Goal: Information Seeking & Learning: Learn about a topic

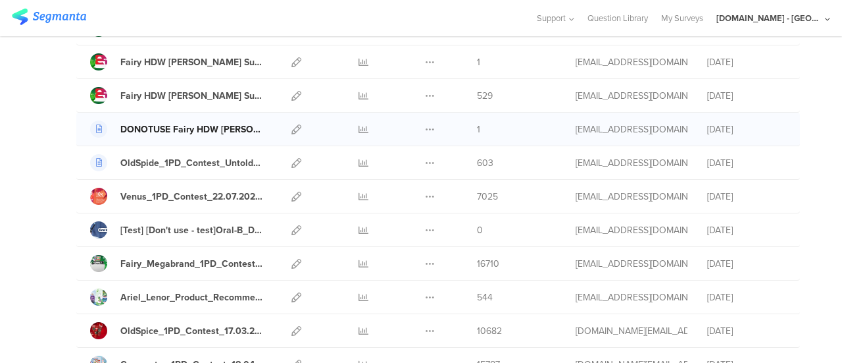
scroll to position [66, 0]
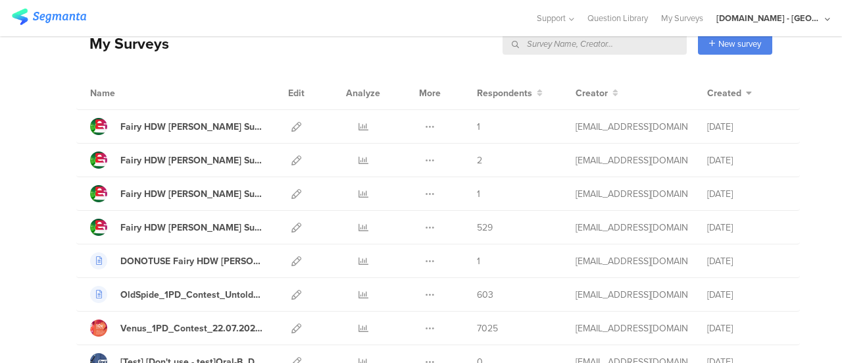
click at [609, 44] on input "text" at bounding box center [595, 44] width 184 height 22
click at [579, 48] on input "text" at bounding box center [595, 44] width 184 height 22
type input "fairy"
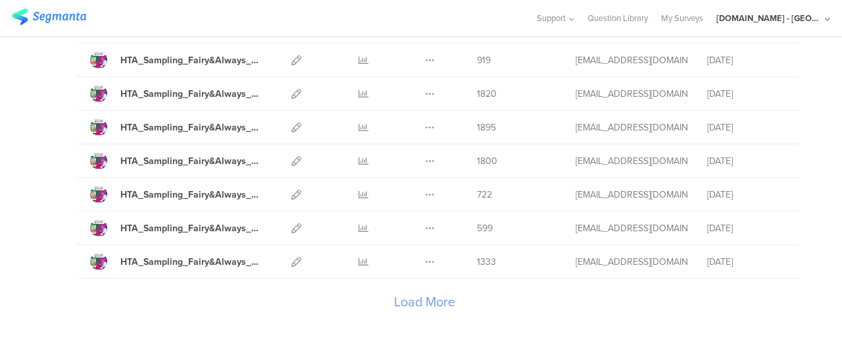
scroll to position [1618, 0]
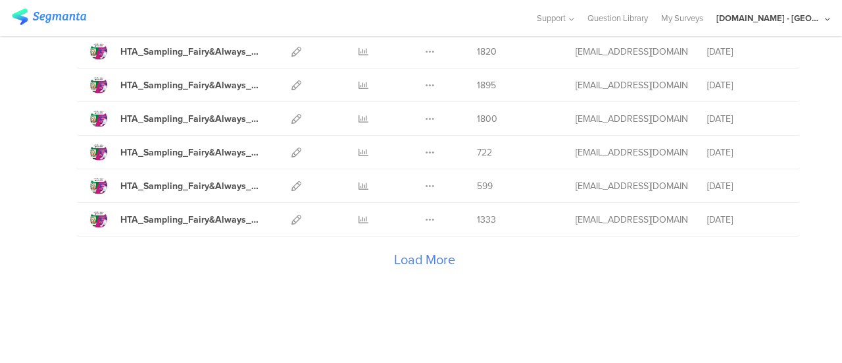
click at [425, 247] on div "Load More" at bounding box center [424, 262] width 696 height 53
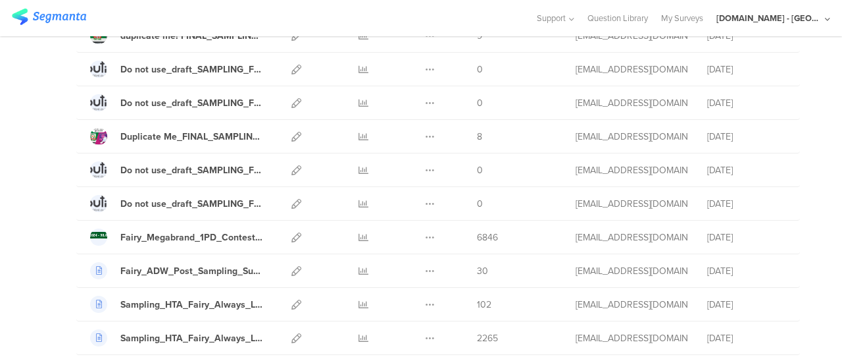
scroll to position [2407, 0]
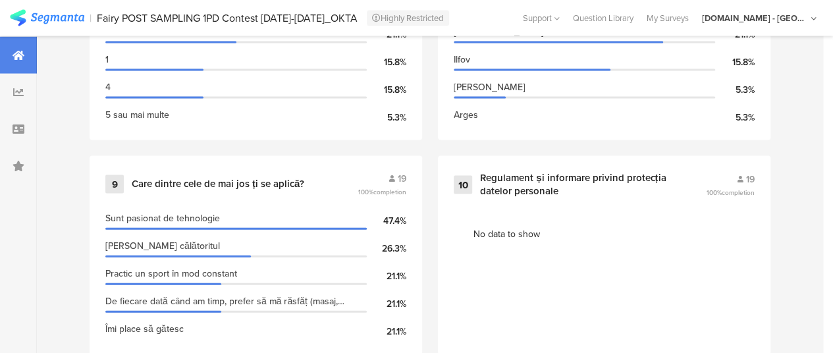
scroll to position [1354, 0]
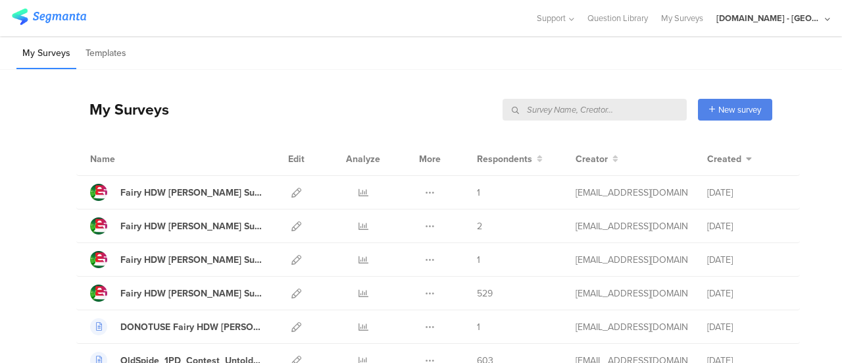
click at [611, 105] on input "text" at bounding box center [595, 110] width 184 height 22
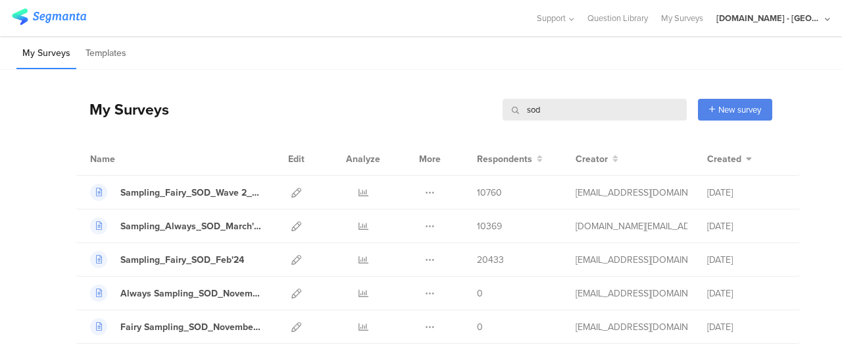
click at [584, 114] on input "sod" at bounding box center [595, 110] width 184 height 22
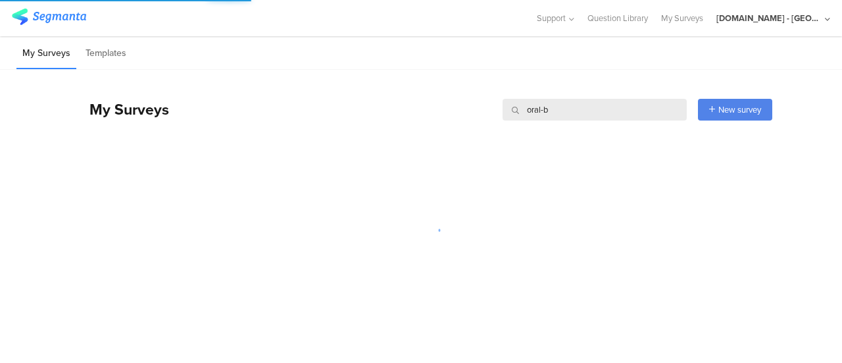
type input "oral-b"
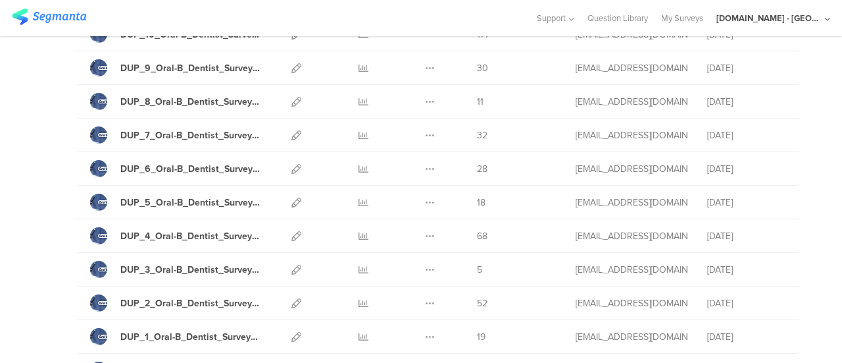
scroll to position [987, 0]
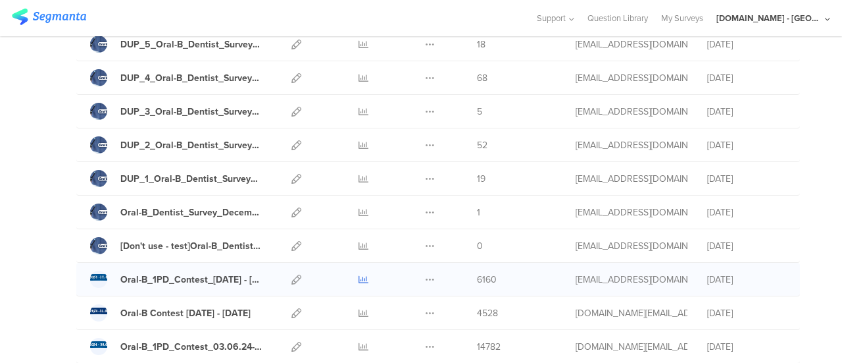
click at [359, 274] on icon at bounding box center [364, 279] width 10 height 10
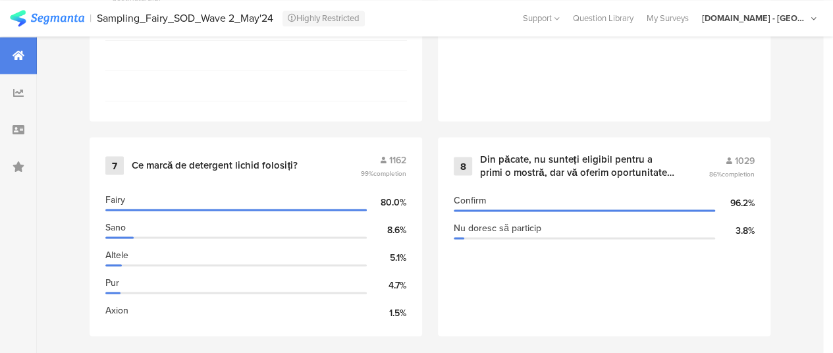
scroll to position [1173, 0]
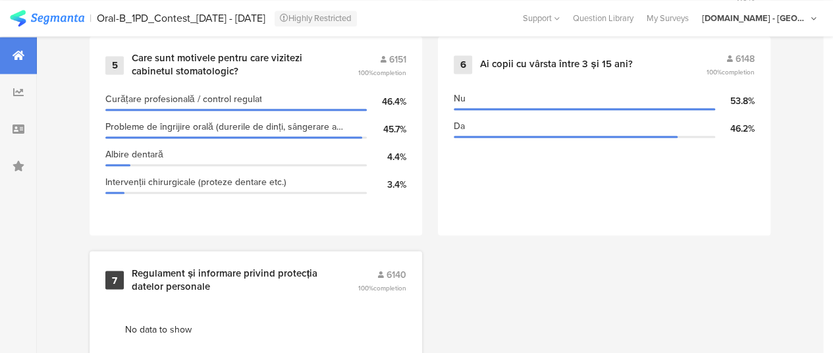
scroll to position [977, 0]
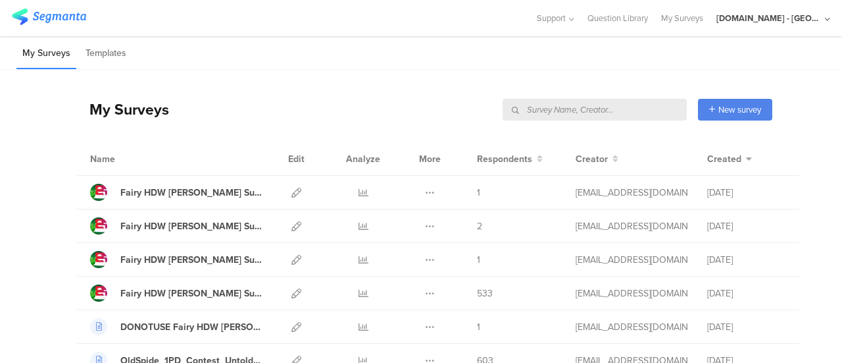
click at [613, 107] on input "text" at bounding box center [595, 110] width 184 height 22
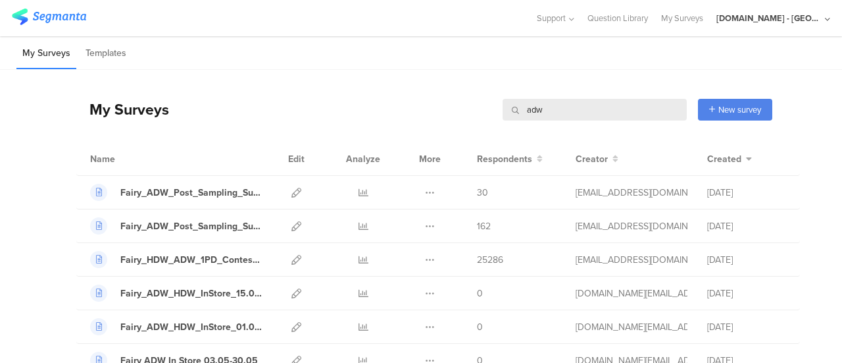
click at [580, 111] on input "adw" at bounding box center [595, 110] width 184 height 22
drag, startPoint x: 578, startPoint y: 111, endPoint x: 571, endPoint y: 101, distance: 11.7
click at [578, 111] on input "adw" at bounding box center [595, 110] width 184 height 22
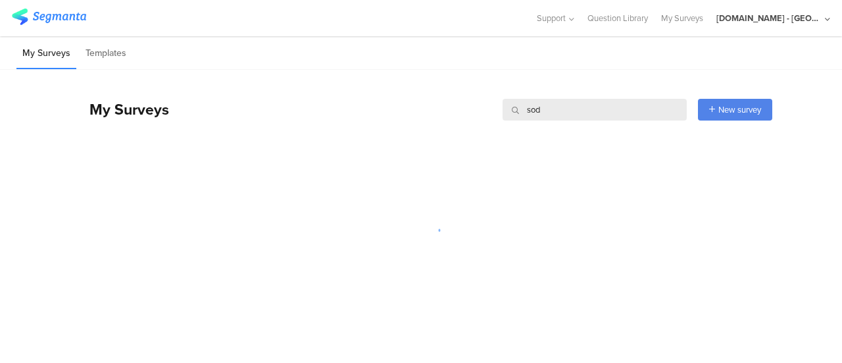
type input "sod"
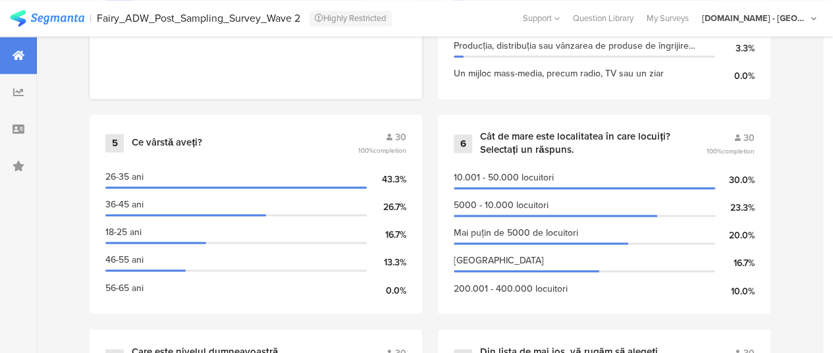
scroll to position [765, 0]
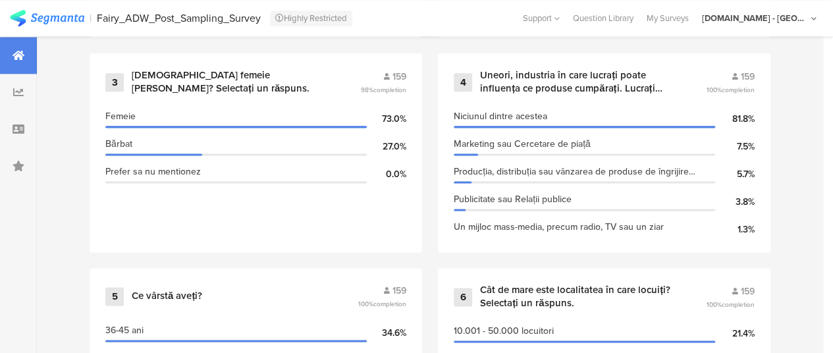
scroll to position [790, 0]
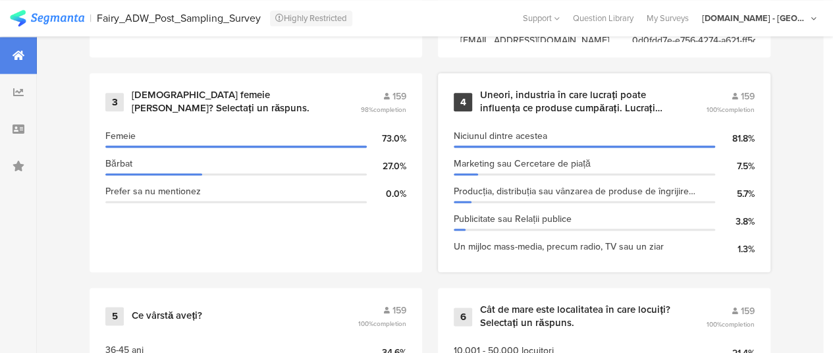
click at [580, 102] on div "Uneori, industria în care lucrați poate influența ce produse cumpărați. Lucrați…" at bounding box center [577, 102] width 194 height 26
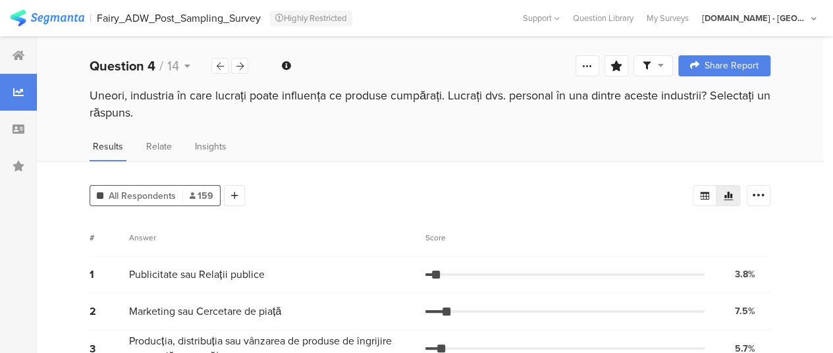
drag, startPoint x: 88, startPoint y: 94, endPoint x: 159, endPoint y: 115, distance: 74.1
click at [159, 115] on div "Uneori, industria în care lucrați poate influența ce produse cumpărați. Lucrați…" at bounding box center [430, 106] width 786 height 38
copy div "Uneori, industria în care lucrați poate influența ce produse cumpărați. Lucrați…"
click at [247, 274] on span "Publicitate sau Relații publice" at bounding box center [196, 274] width 135 height 15
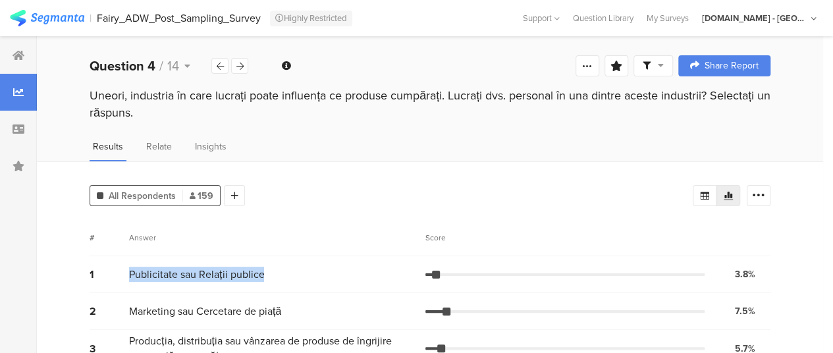
click at [247, 274] on span "Publicitate sau Relații publice" at bounding box center [196, 274] width 135 height 15
copy div "Publicitate sau Relații publice"
click at [236, 305] on span "Marketing sau Cercetare de piață" at bounding box center [205, 310] width 152 height 15
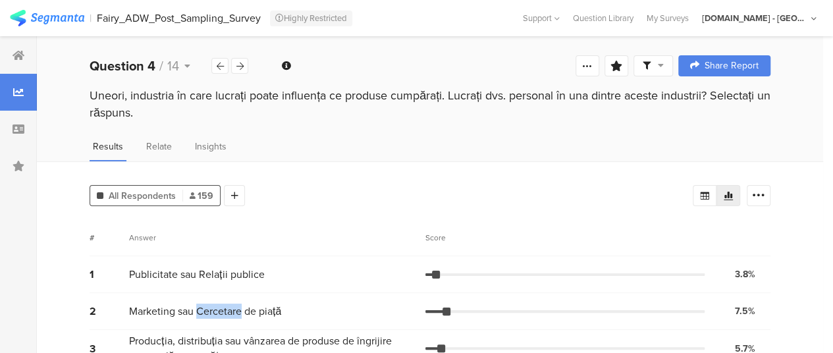
click at [236, 306] on span "Marketing sau Cercetare de piață" at bounding box center [205, 310] width 152 height 15
click at [236, 307] on span "Marketing sau Cercetare de piață" at bounding box center [205, 310] width 152 height 15
copy div "Marketing sau Cercetare de piață"
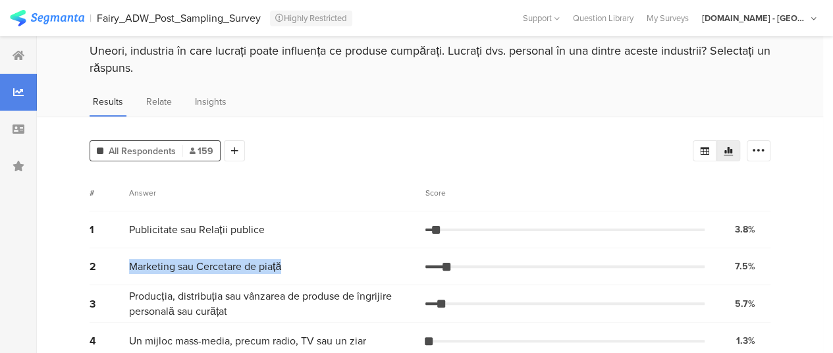
scroll to position [66, 0]
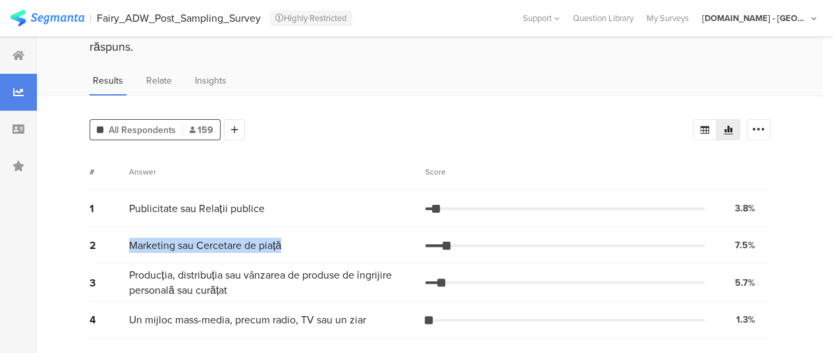
click at [226, 274] on span "Producția, distribuția sau vânzarea de produse de îngrijire personală sau curăț…" at bounding box center [274, 282] width 290 height 30
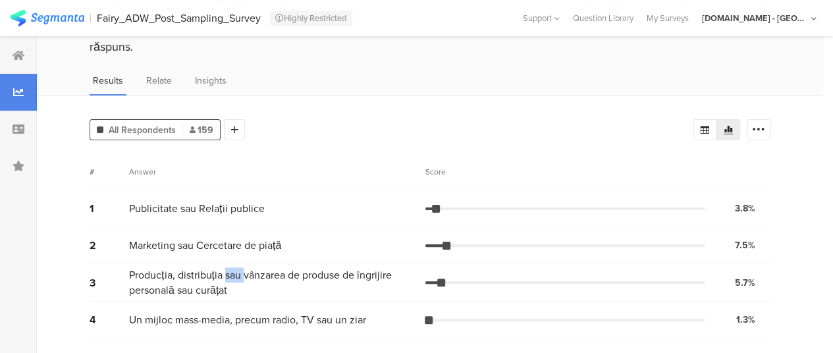
click at [226, 274] on span "Producția, distribuția sau vânzarea de produse de îngrijire personală sau curăț…" at bounding box center [274, 282] width 290 height 30
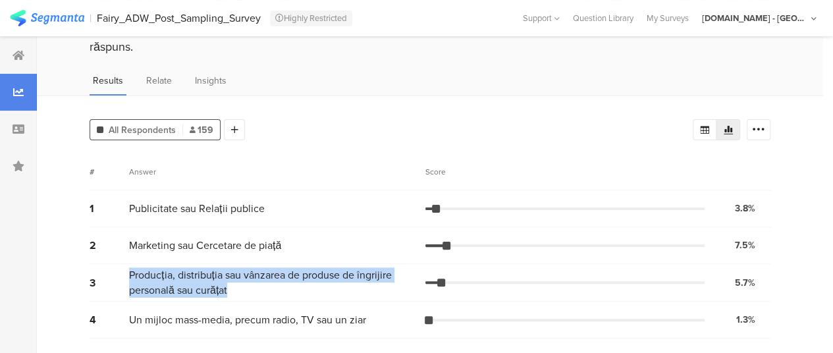
click at [226, 274] on span "Producția, distribuția sau vânzarea de produse de îngrijire personală sau curăț…" at bounding box center [274, 282] width 290 height 30
copy div "Producția, distribuția sau vânzarea de produse de îngrijire personală sau curăț…"
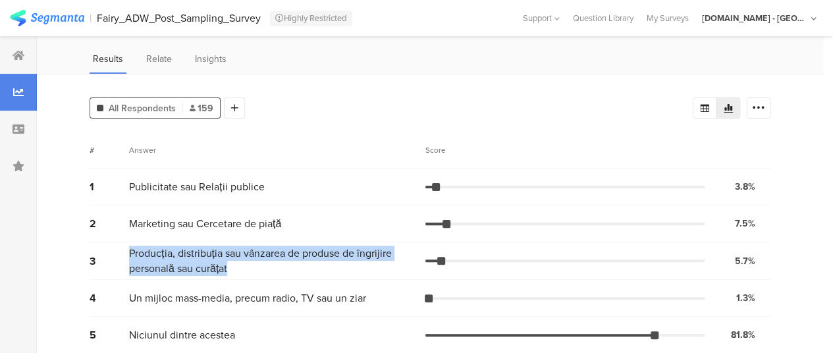
scroll to position [99, 0]
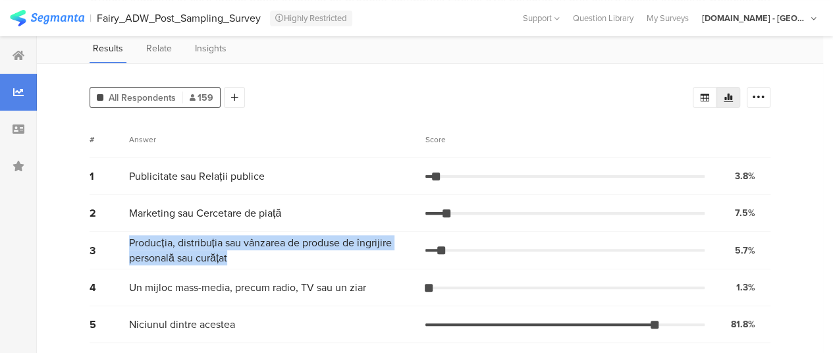
click at [220, 285] on span "Un mijloc mass-media, precum radio, TV sau un ziar" at bounding box center [247, 287] width 237 height 15
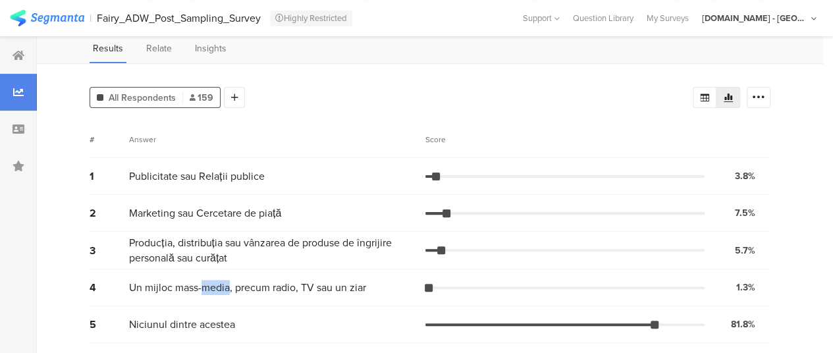
click at [219, 286] on span "Un mijloc mass-media, precum radio, TV sau un ziar" at bounding box center [247, 287] width 237 height 15
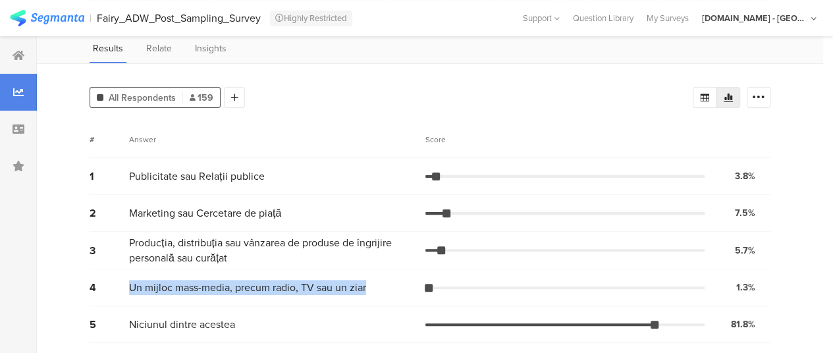
click at [219, 286] on span "Un mijloc mass-media, precum radio, TV sau un ziar" at bounding box center [247, 287] width 237 height 15
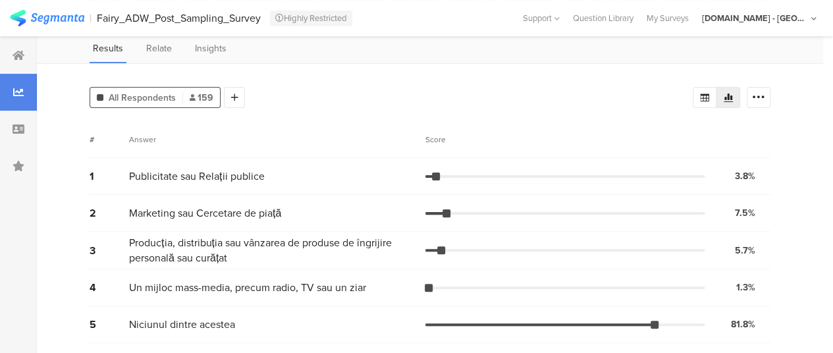
click at [200, 330] on span "Niciunul dintre acestea" at bounding box center [182, 324] width 106 height 15
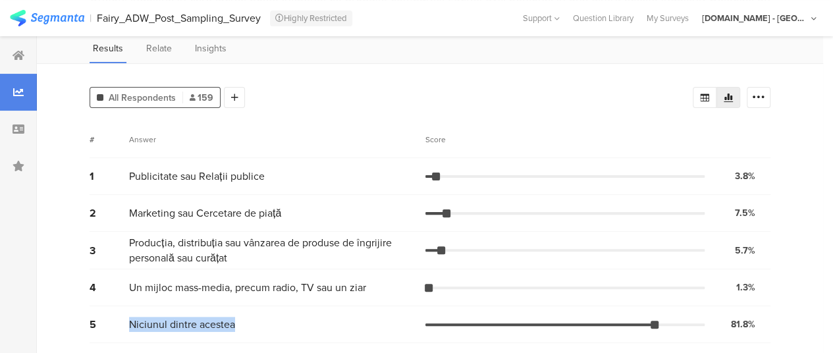
click at [200, 330] on span "Niciunul dintre acestea" at bounding box center [182, 324] width 106 height 15
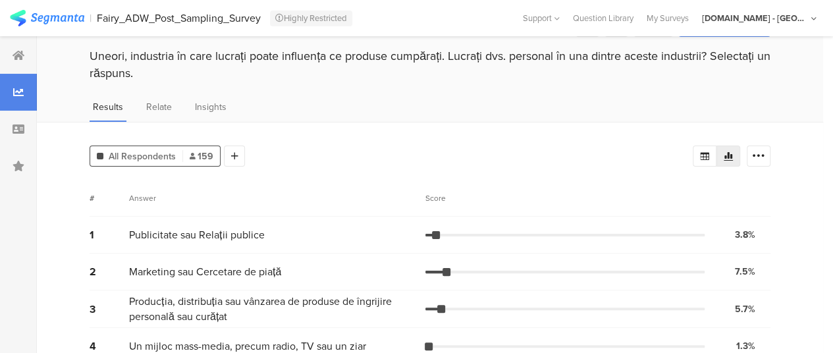
scroll to position [0, 0]
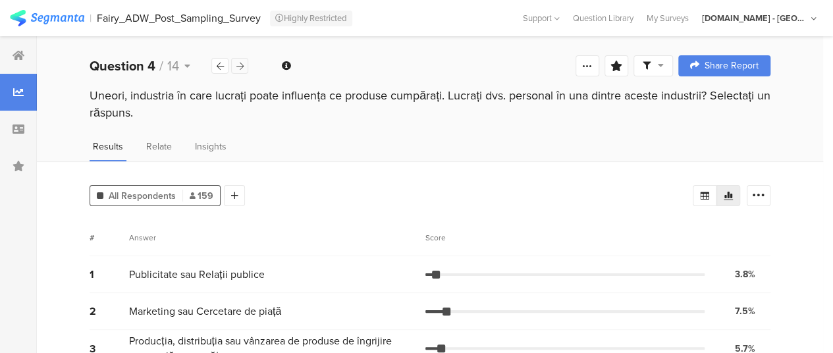
click at [238, 66] on icon at bounding box center [239, 66] width 7 height 9
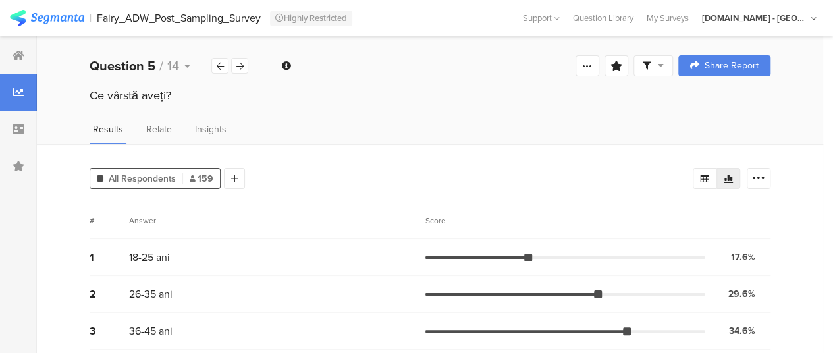
click at [170, 90] on div "Ce vârstă aveți?" at bounding box center [430, 95] width 680 height 17
copy section "Ce vârstă aveți?"
click at [159, 256] on span "18-25 ani" at bounding box center [149, 256] width 41 height 15
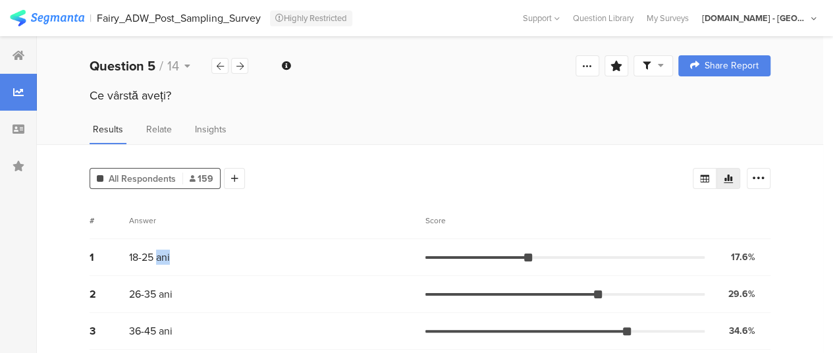
click at [159, 256] on span "18-25 ani" at bounding box center [149, 256] width 41 height 15
copy div "18-25 ani"
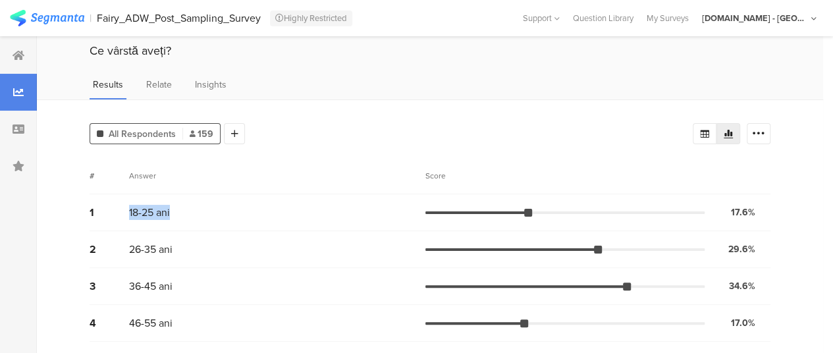
scroll to position [80, 0]
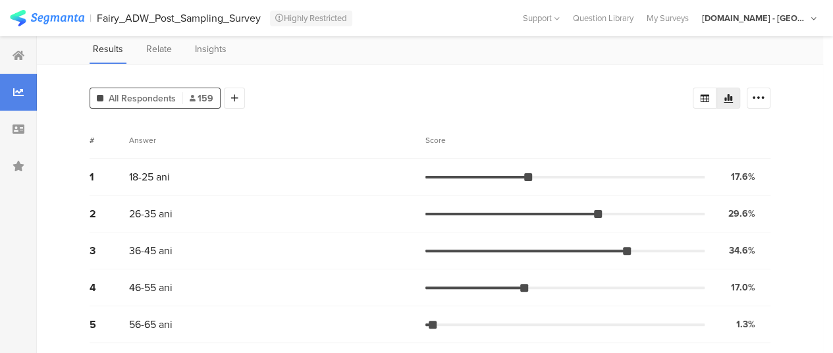
click at [150, 286] on span "46-55 ani" at bounding box center [150, 287] width 43 height 15
copy div "46-55 ani"
click at [153, 318] on span "56-65 ani" at bounding box center [150, 324] width 43 height 15
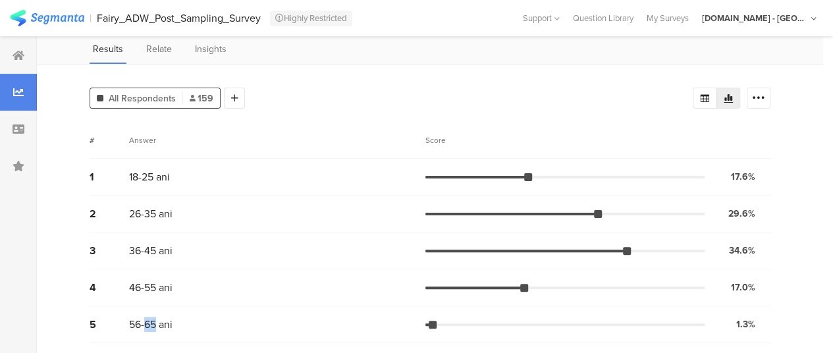
click at [152, 319] on span "56-65 ani" at bounding box center [150, 324] width 43 height 15
copy div "56-65 ani"
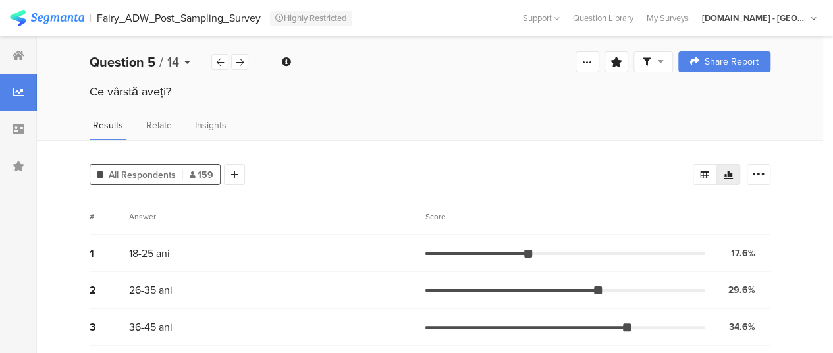
scroll to position [0, 0]
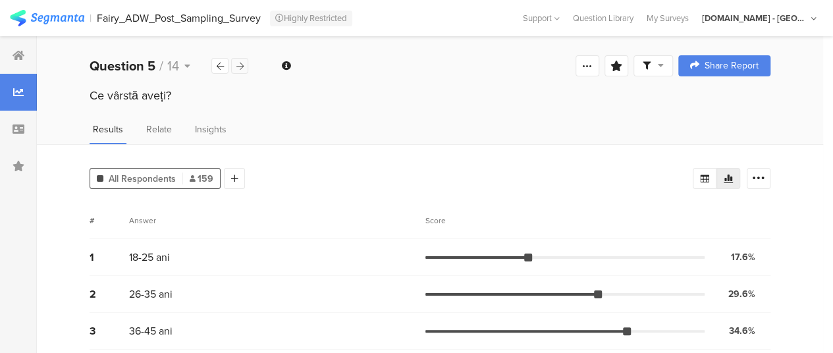
click at [240, 68] on icon at bounding box center [239, 66] width 7 height 9
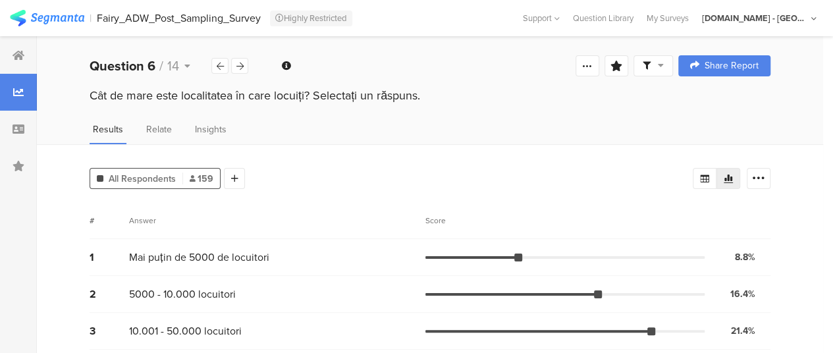
click at [169, 97] on div "Cât de mare este localitatea în care locuiți? Selectați un răspuns." at bounding box center [430, 95] width 680 height 17
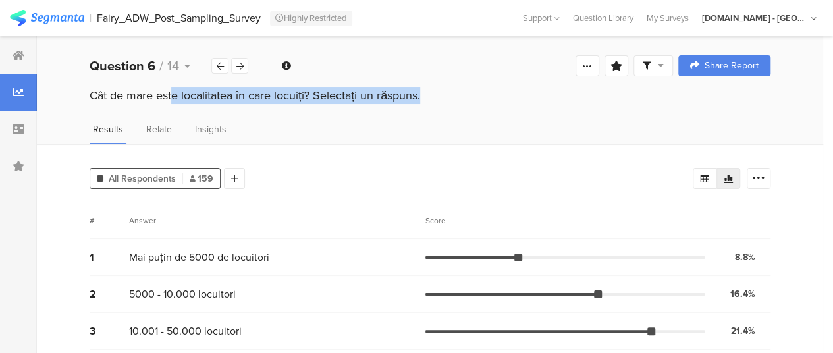
click at [169, 97] on div "Cât de mare este localitatea în care locuiți? Selectați un răspuns." at bounding box center [430, 95] width 680 height 17
copy section "Cât de mare este localitatea în care locuiți? Selectați un răspuns."
click at [180, 260] on span "Mai puțin de 5000 de locuitori" at bounding box center [199, 256] width 140 height 15
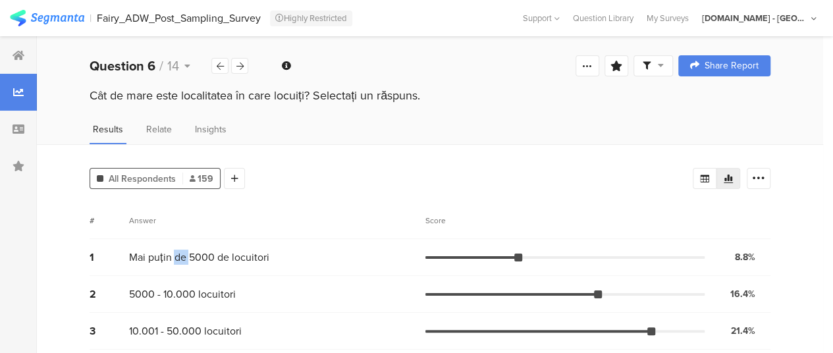
click at [180, 261] on span "Mai puțin de 5000 de locuitori" at bounding box center [199, 256] width 140 height 15
copy div "Mai puțin de 5000 de locuitori"
click at [213, 294] on span "5000 - 10.000 locuitori" at bounding box center [182, 293] width 107 height 15
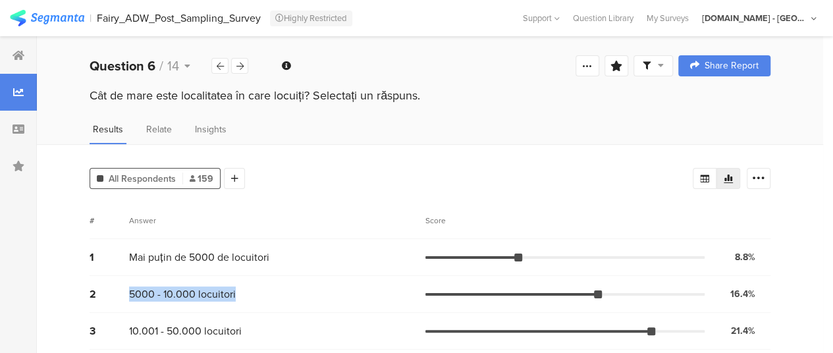
click at [213, 294] on span "5000 - 10.000 locuitori" at bounding box center [182, 293] width 107 height 15
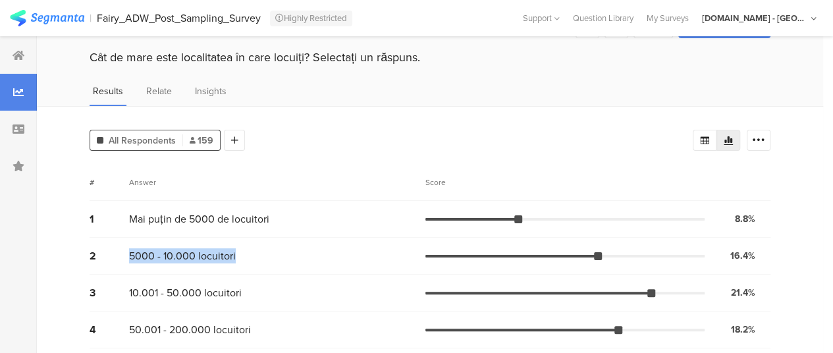
scroll to position [66, 0]
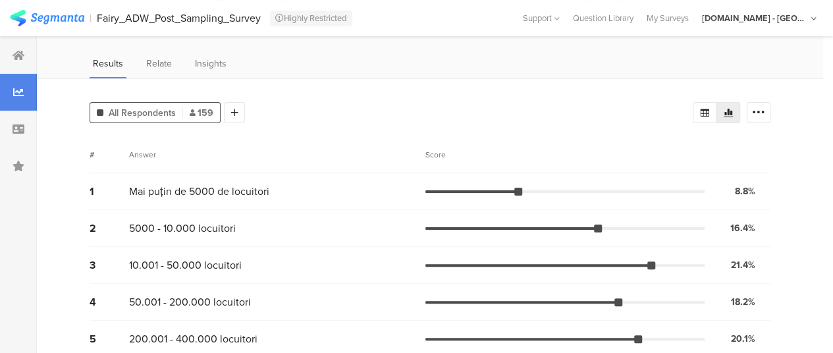
click at [209, 254] on div "3 10.001 - 50.000 locuitori 21.4% 34 votes" at bounding box center [430, 265] width 680 height 37
click at [203, 270] on span "10.001 - 50.000 locuitori" at bounding box center [185, 264] width 113 height 15
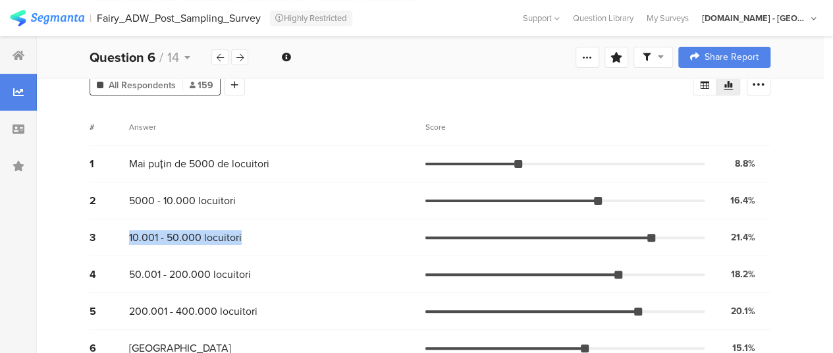
scroll to position [117, 0]
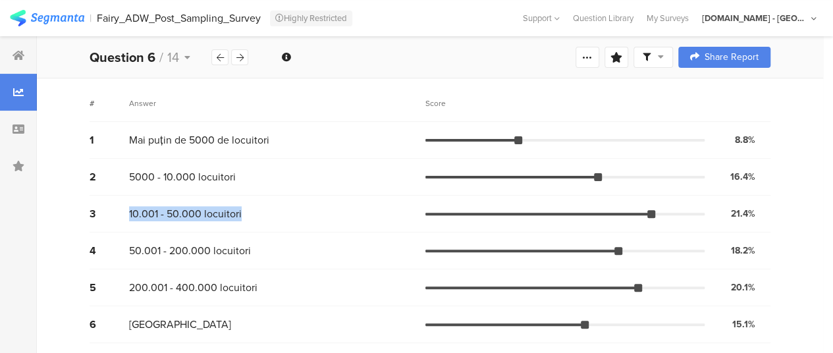
click at [231, 239] on div "4 50.001 - 200.000 locuitori 18.2% 29 votes" at bounding box center [430, 250] width 680 height 37
click at [218, 245] on span "50.001 - 200.000 locuitori" at bounding box center [190, 250] width 122 height 15
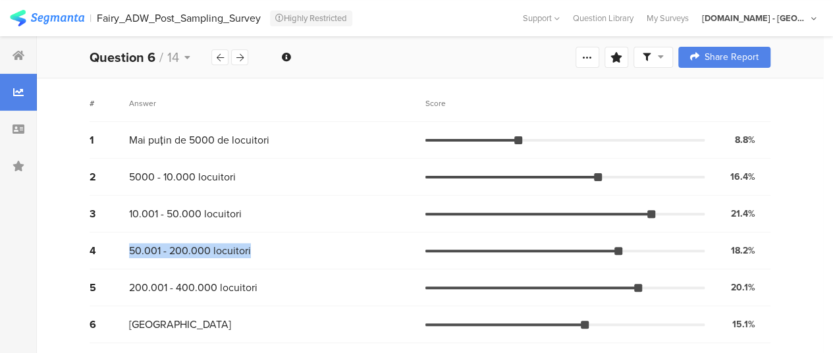
click at [218, 245] on span "50.001 - 200.000 locuitori" at bounding box center [190, 250] width 122 height 15
click at [211, 285] on span "200.001 - 400.000 locuitori" at bounding box center [193, 287] width 128 height 15
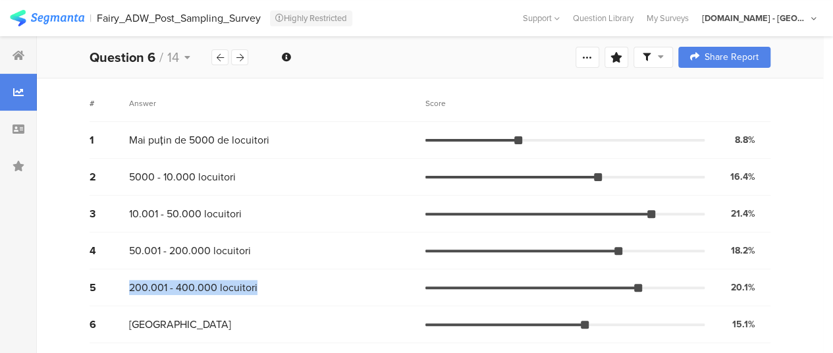
click at [211, 285] on span "200.001 - 400.000 locuitori" at bounding box center [193, 287] width 128 height 15
click at [141, 328] on span "[GEOGRAPHIC_DATA]" at bounding box center [180, 324] width 102 height 15
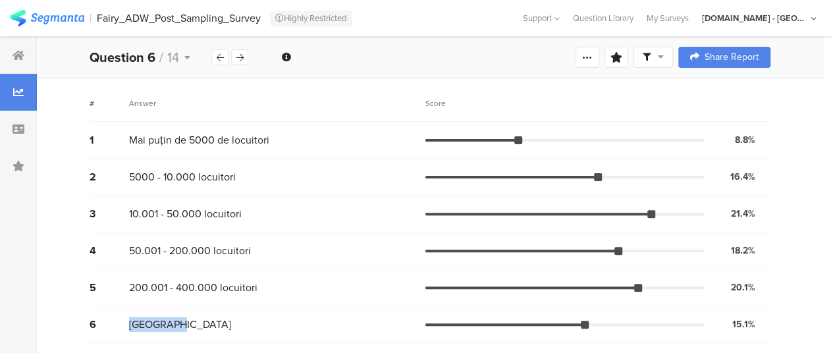
click at [141, 328] on span "[GEOGRAPHIC_DATA]" at bounding box center [180, 324] width 102 height 15
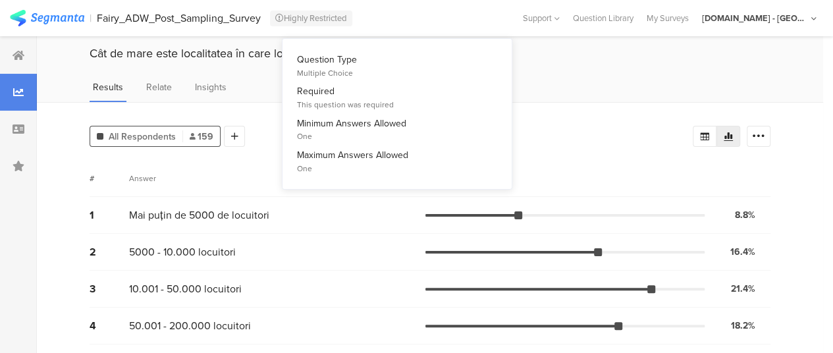
scroll to position [0, 0]
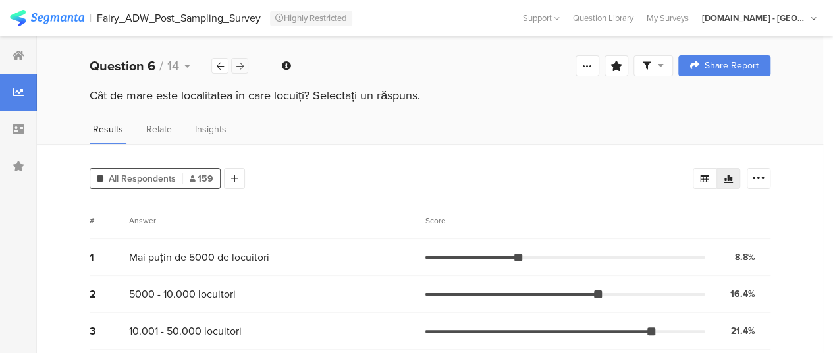
click at [237, 70] on div at bounding box center [239, 66] width 17 height 16
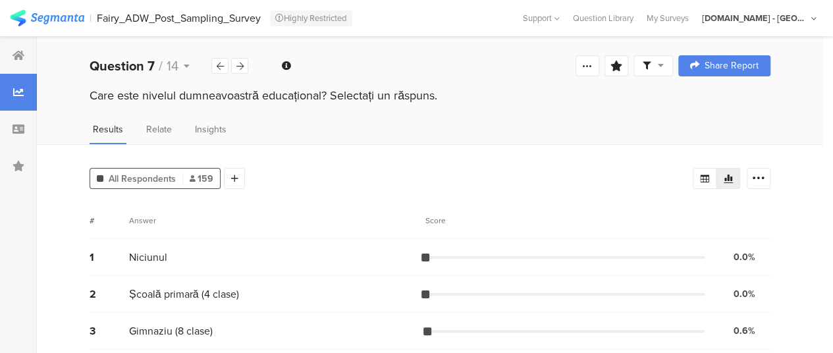
click at [233, 98] on div "Care este nivelul dumneavoastră educațional? Selectați un răspuns." at bounding box center [430, 95] width 680 height 17
click at [233, 97] on div "Care este nivelul dumneavoastră educațional? Selectați un răspuns." at bounding box center [430, 95] width 680 height 17
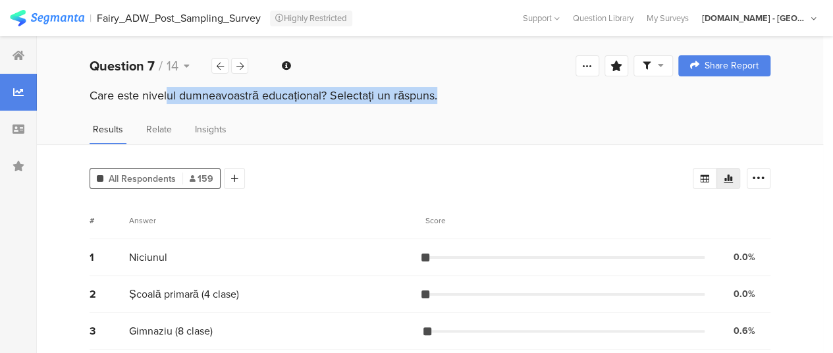
click at [233, 97] on div "Care este nivelul dumneavoastră educațional? Selectați un răspuns." at bounding box center [430, 95] width 680 height 17
click at [137, 255] on span "Niciunul" at bounding box center [148, 256] width 38 height 15
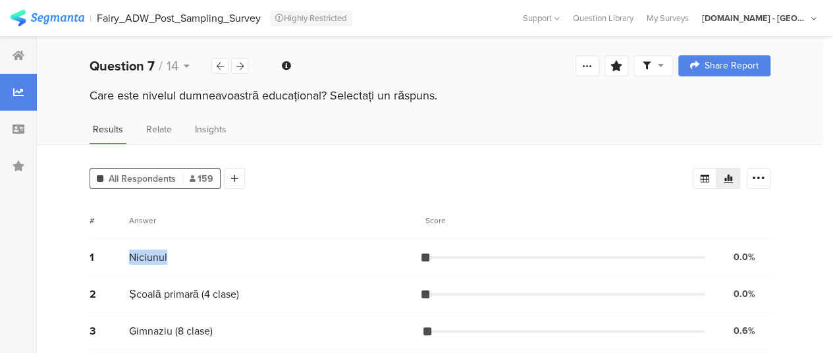
click at [137, 255] on span "Niciunul" at bounding box center [148, 256] width 38 height 15
click at [178, 298] on span "Școală primară (4 clase)" at bounding box center [183, 293] width 109 height 15
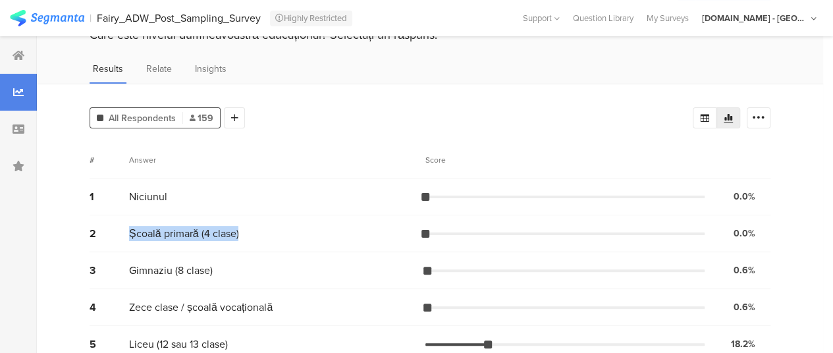
scroll to position [132, 0]
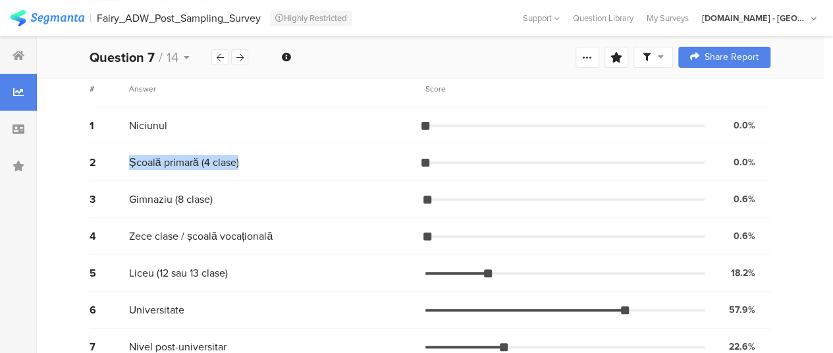
click at [178, 202] on span "Gimnaziu (8 clase)" at bounding box center [171, 199] width 84 height 15
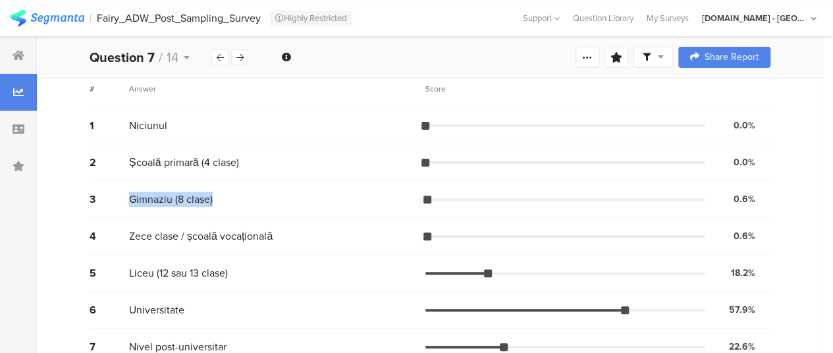
click at [178, 202] on span "Gimnaziu (8 clase)" at bounding box center [171, 199] width 84 height 15
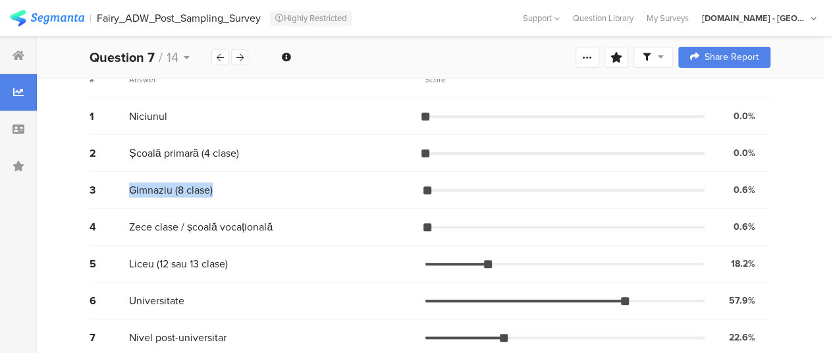
scroll to position [154, 0]
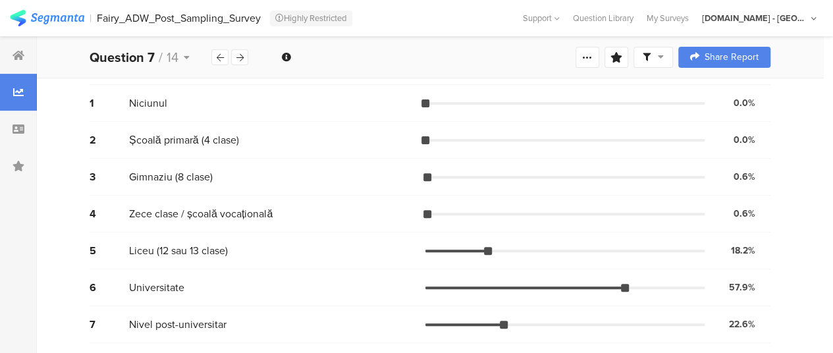
click at [177, 210] on span "Zece clase / școală vocațională" at bounding box center [200, 213] width 143 height 15
click at [177, 211] on span "Zece clase / școală vocațională" at bounding box center [200, 213] width 143 height 15
click at [177, 212] on span "Zece clase / școală vocațională" at bounding box center [200, 213] width 143 height 15
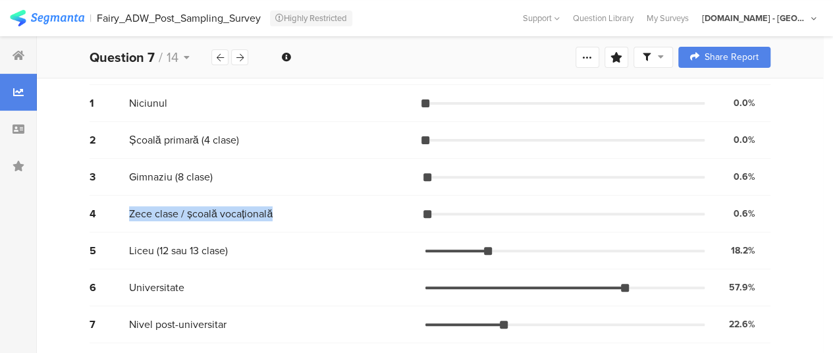
click at [177, 212] on span "Zece clase / școală vocațională" at bounding box center [200, 213] width 143 height 15
click at [172, 246] on span "Liceu (12 sau 13 clase)" at bounding box center [178, 250] width 99 height 15
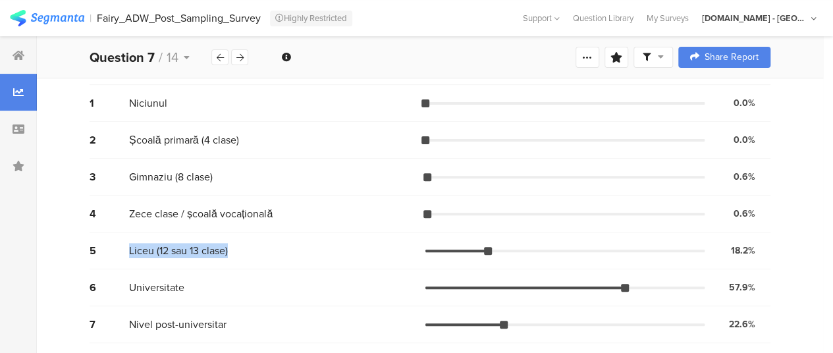
click at [172, 246] on span "Liceu (12 sau 13 clase)" at bounding box center [178, 250] width 99 height 15
click at [157, 281] on span "Universitate" at bounding box center [156, 287] width 55 height 15
click at [180, 320] on span "Nivel post-universitar" at bounding box center [177, 324] width 97 height 15
click at [178, 322] on span "Nivel post-universitar" at bounding box center [177, 324] width 97 height 15
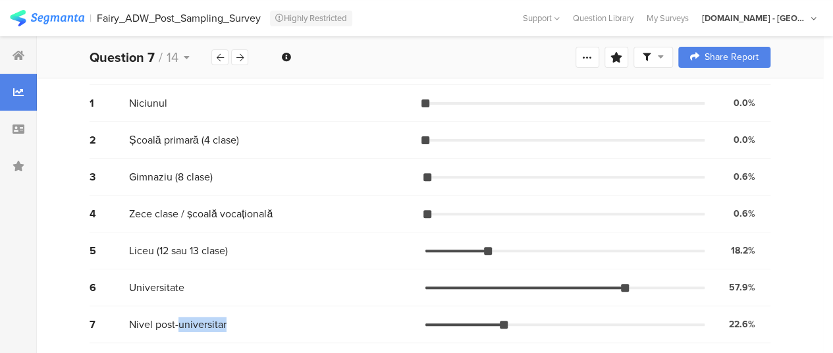
click at [178, 323] on span "Nivel post-universitar" at bounding box center [177, 324] width 97 height 15
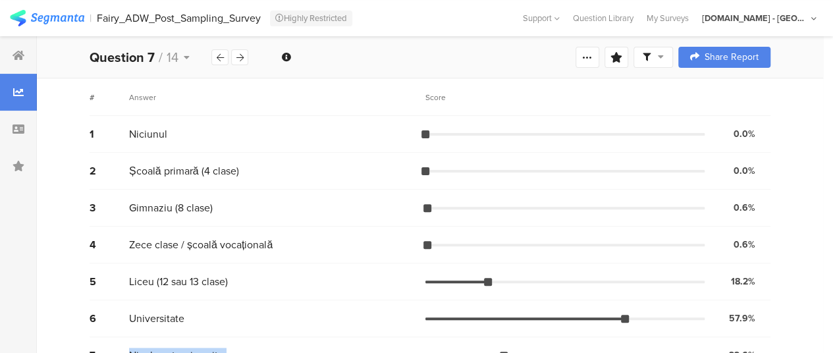
scroll to position [0, 0]
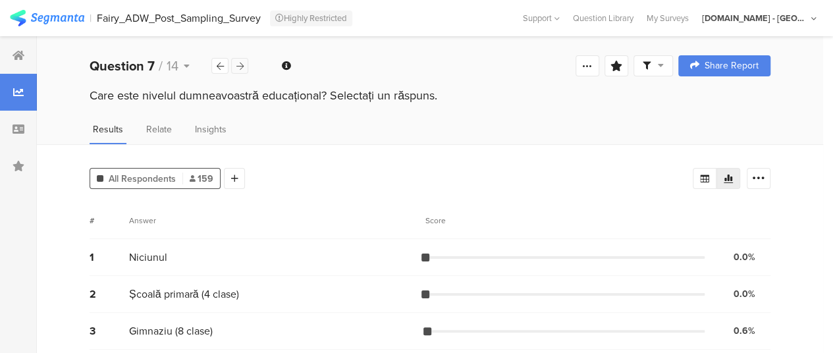
click at [240, 72] on div at bounding box center [239, 66] width 17 height 16
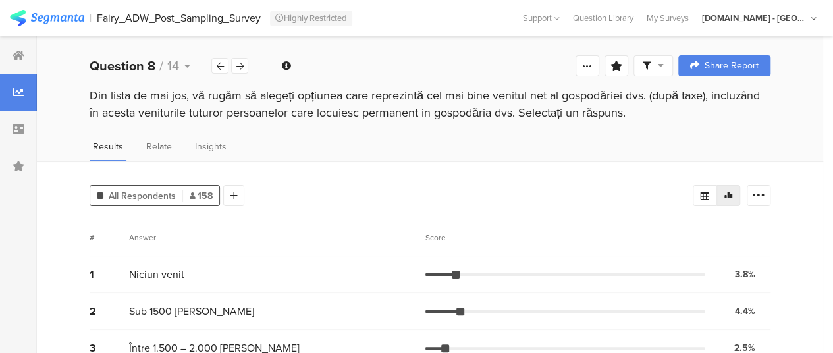
click at [230, 106] on div "Din lista de mai jos, vă rugăm să alegeți opțiunea care reprezintă cel mai bine…" at bounding box center [430, 104] width 680 height 34
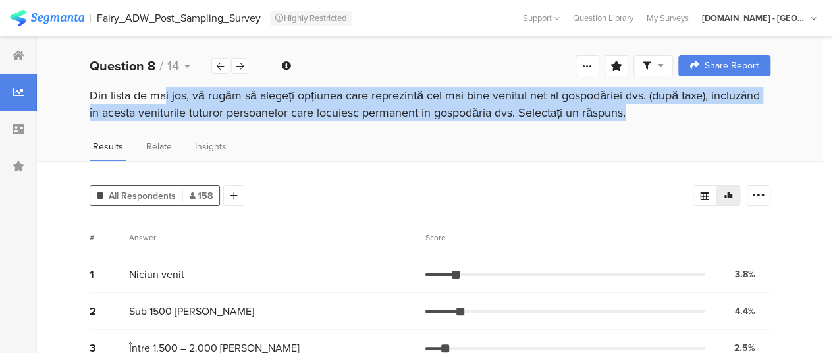
click at [230, 106] on div "Din lista de mai jos, vă rugăm să alegeți opțiunea care reprezintă cel mai bine…" at bounding box center [430, 104] width 680 height 34
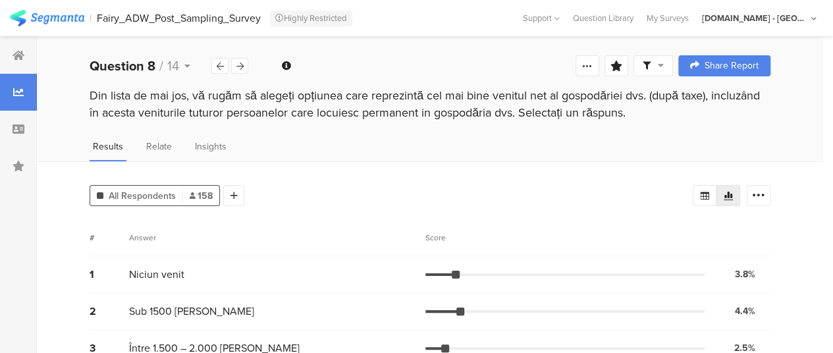
click at [159, 270] on span "Niciun venit" at bounding box center [156, 274] width 55 height 15
click at [165, 305] on span "Sub 1500 [PERSON_NAME]" at bounding box center [191, 310] width 125 height 15
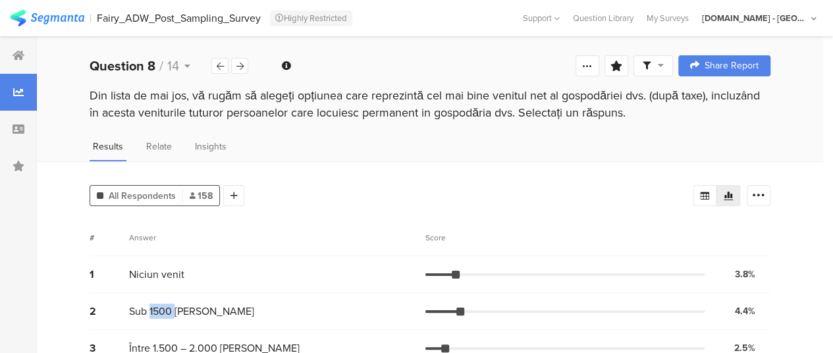
click at [165, 305] on span "Sub 1500 [PERSON_NAME]" at bounding box center [191, 310] width 125 height 15
click at [163, 313] on span "Sub 1500 [PERSON_NAME]" at bounding box center [191, 310] width 125 height 15
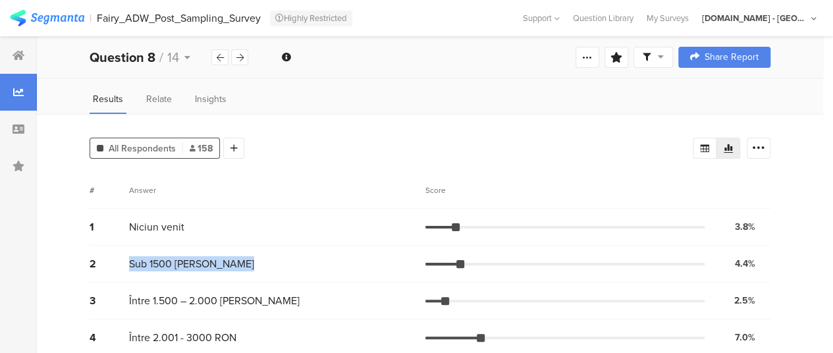
scroll to position [132, 0]
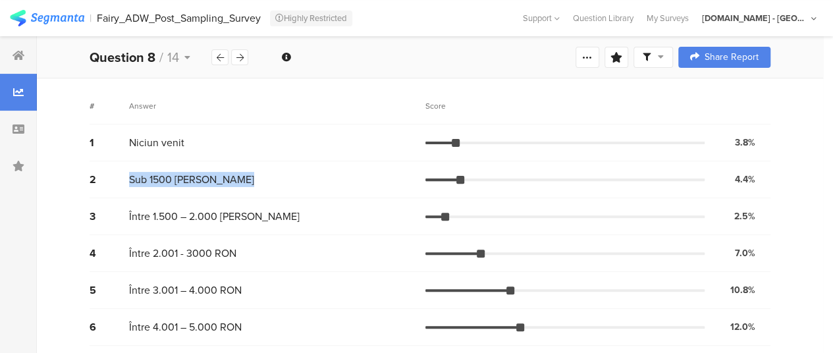
click at [174, 217] on span "Între 1.500 – 2.000 [PERSON_NAME]" at bounding box center [214, 216] width 170 height 15
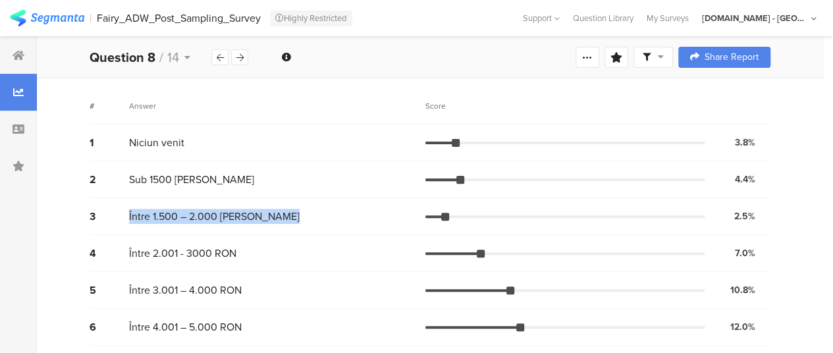
click at [174, 217] on span "Între 1.500 – 2.000 [PERSON_NAME]" at bounding box center [214, 216] width 170 height 15
click at [176, 249] on span "Între 2.001 - 3000 RON" at bounding box center [182, 252] width 107 height 15
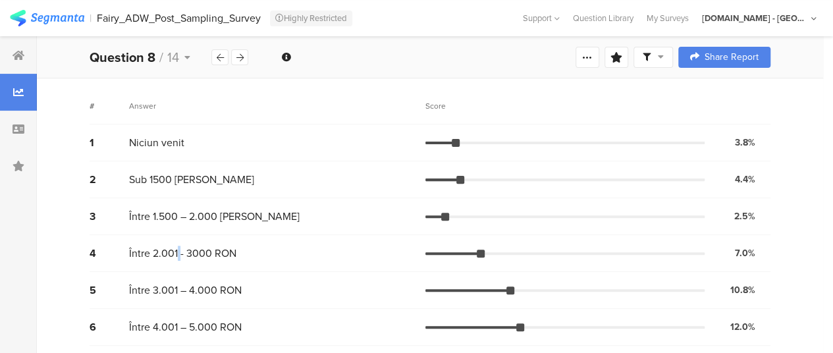
click at [176, 249] on span "Între 2.001 - 3000 RON" at bounding box center [182, 252] width 107 height 15
click at [174, 295] on span "Între 3.001 – 4.000 RON" at bounding box center [185, 289] width 113 height 15
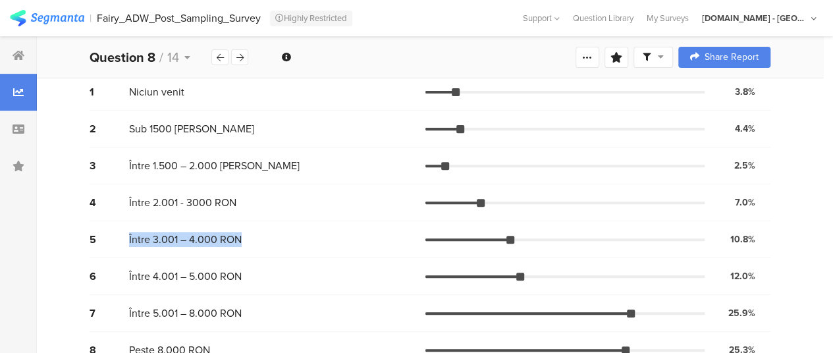
scroll to position [245, 0]
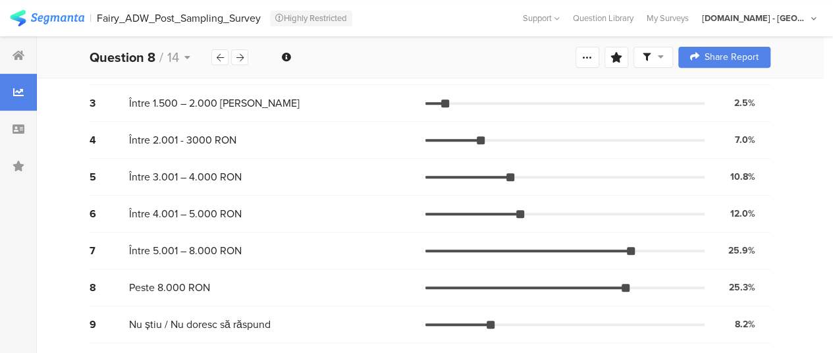
click at [207, 217] on span "Între 4.001 – 5.000 RON" at bounding box center [185, 213] width 113 height 15
click at [208, 216] on span "Între 4.001 – 5.000 RON" at bounding box center [185, 213] width 113 height 15
click at [176, 252] on span "Între 5.001 – 8.000 RON" at bounding box center [185, 250] width 113 height 15
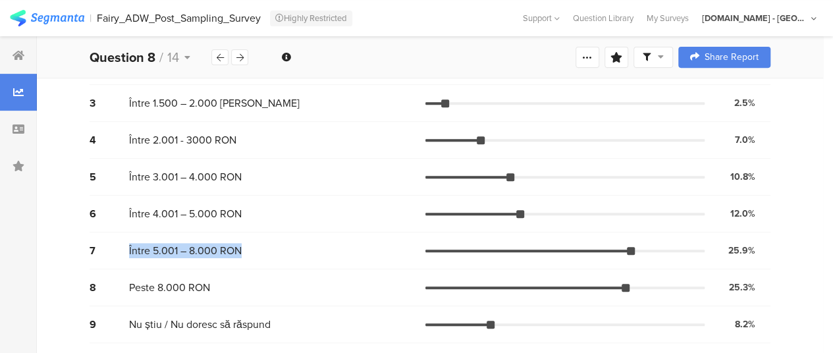
click at [176, 252] on span "Între 5.001 – 8.000 RON" at bounding box center [185, 250] width 113 height 15
click at [176, 284] on span "Peste 8.000 RON" at bounding box center [169, 287] width 81 height 15
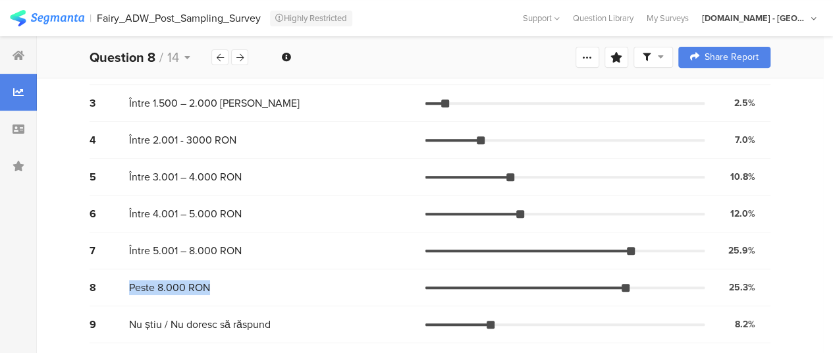
click at [176, 284] on span "Peste 8.000 RON" at bounding box center [169, 287] width 81 height 15
click at [172, 320] on span "Nu știu / Nu doresc să răspund" at bounding box center [199, 324] width 141 height 15
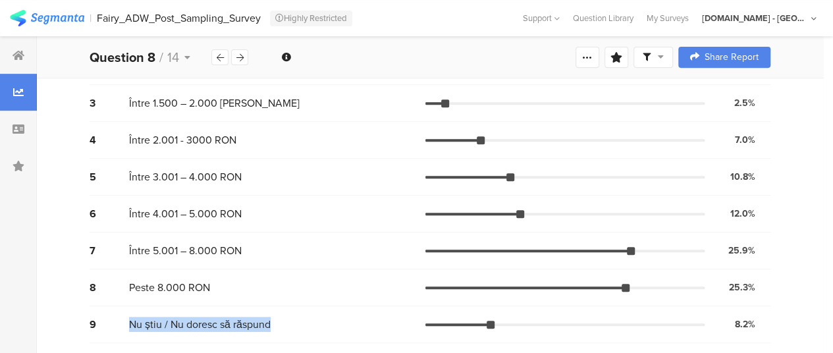
click at [172, 320] on span "Nu știu / Nu doresc să răspund" at bounding box center [199, 324] width 141 height 15
click at [242, 59] on icon at bounding box center [239, 57] width 7 height 9
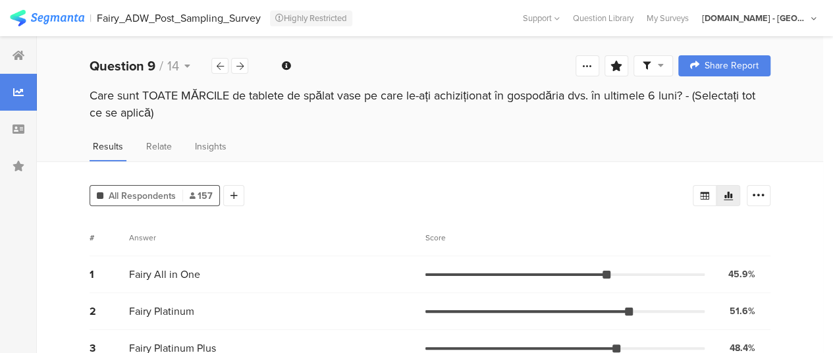
click at [144, 93] on div "Care sunt TOATE MĂRCILE de tablete de spălat vase pe care le-ați achiziționat î…" at bounding box center [430, 104] width 680 height 34
click at [142, 93] on div "Care sunt TOATE MĂRCILE de tablete de spălat vase pe care le-ați achiziționat î…" at bounding box center [430, 104] width 680 height 34
click at [141, 93] on div "Care sunt TOATE MĂRCILE de tablete de spălat vase pe care le-ați achiziționat î…" at bounding box center [430, 104] width 680 height 34
click at [141, 92] on div "Care sunt TOATE MĂRCILE de tablete de spălat vase pe care le-ați achiziționat î…" at bounding box center [430, 104] width 680 height 34
click at [140, 92] on div "Care sunt TOATE MĂRCILE de tablete de spălat vase pe care le-ați achiziționat î…" at bounding box center [430, 104] width 680 height 34
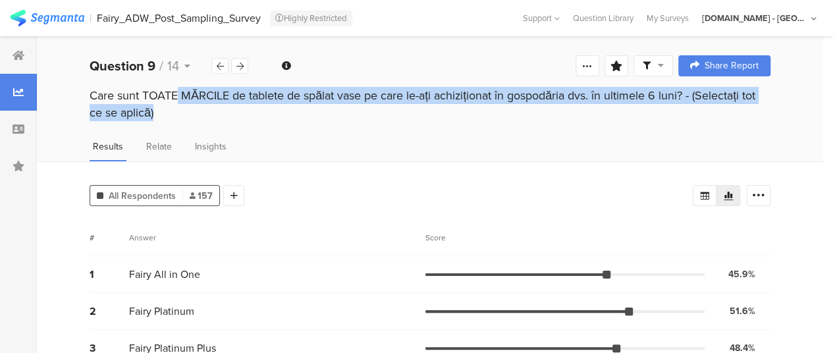
click at [140, 92] on div "Care sunt TOATE MĂRCILE de tablete de spălat vase pe care le-ați achiziționat î…" at bounding box center [430, 104] width 680 height 34
click at [156, 272] on span "Fairy All in One" at bounding box center [164, 274] width 71 height 15
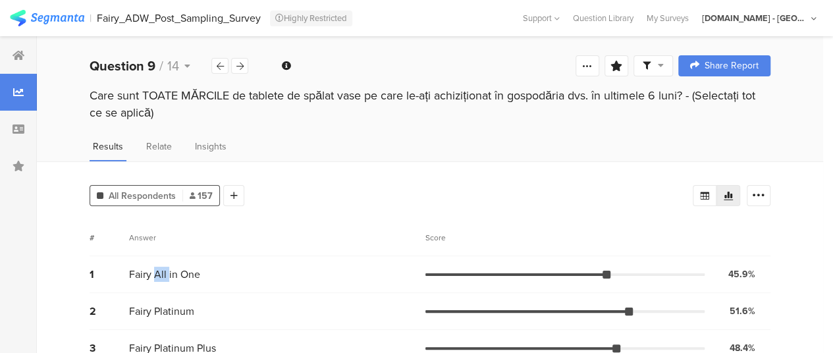
click at [156, 272] on span "Fairy All in One" at bounding box center [164, 274] width 71 height 15
click at [157, 273] on span "Fairy All in One" at bounding box center [164, 274] width 71 height 15
click at [141, 310] on span "Fairy Platinum" at bounding box center [161, 310] width 65 height 15
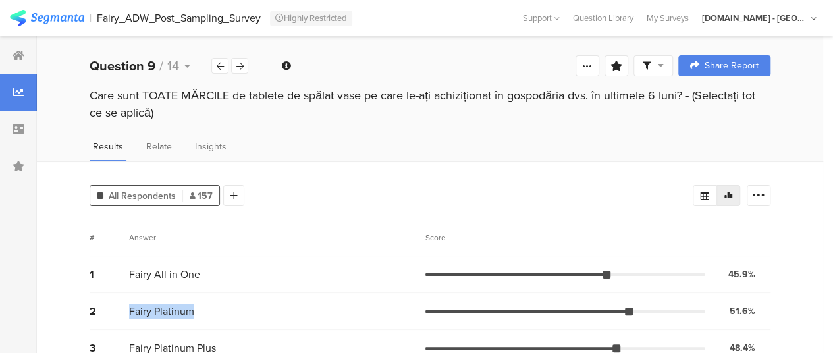
scroll to position [66, 0]
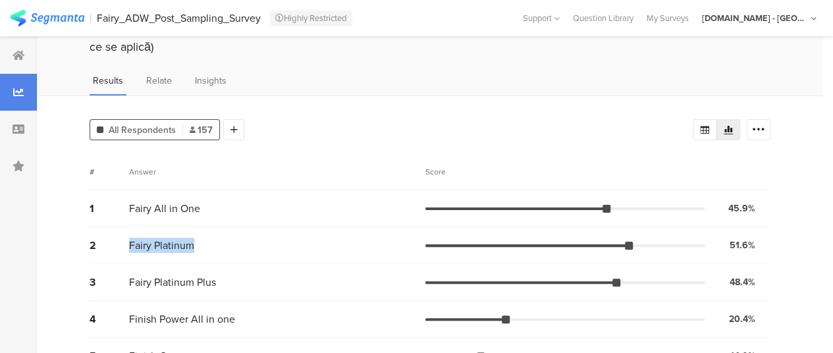
click at [167, 284] on span "Fairy Platinum Plus" at bounding box center [172, 281] width 87 height 15
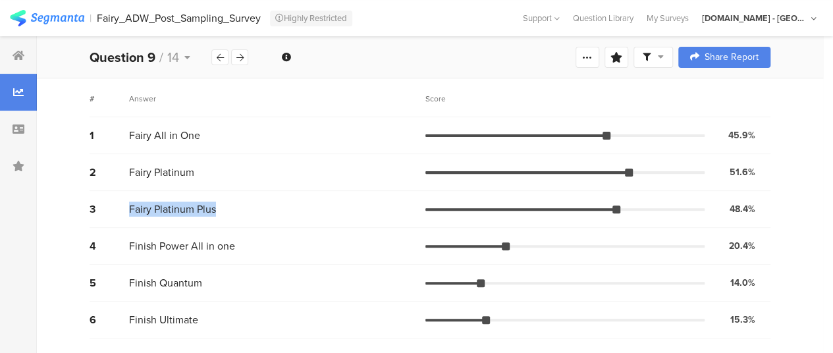
scroll to position [197, 0]
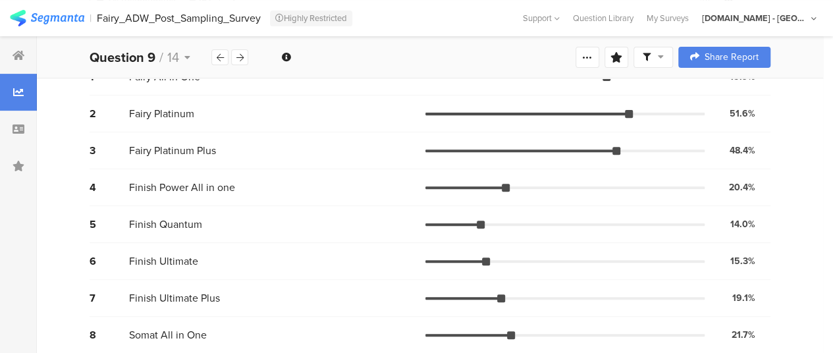
click at [179, 186] on span "Finish Power All in one" at bounding box center [182, 187] width 106 height 15
click at [163, 229] on span "Finish Quantum" at bounding box center [165, 224] width 73 height 15
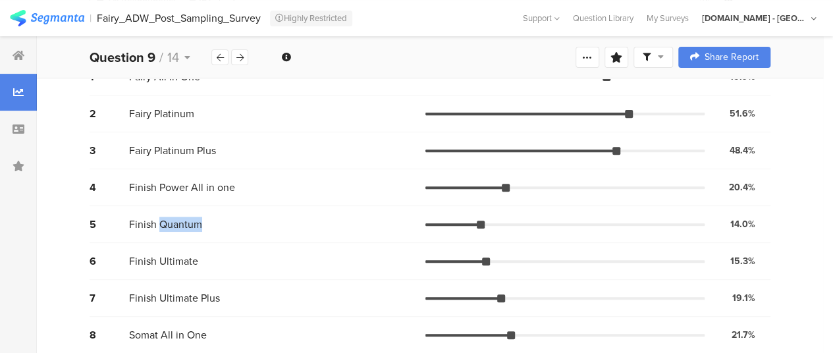
click at [163, 229] on span "Finish Quantum" at bounding box center [165, 224] width 73 height 15
click at [149, 268] on span "Finish Ultimate" at bounding box center [163, 260] width 69 height 15
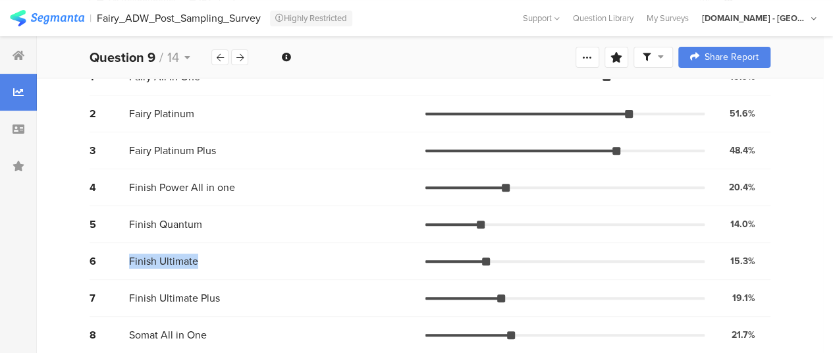
click at [149, 268] on span "Finish Ultimate" at bounding box center [163, 260] width 69 height 15
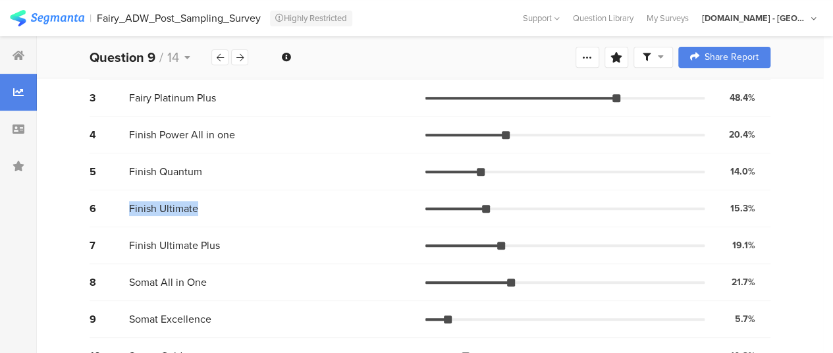
scroll to position [329, 0]
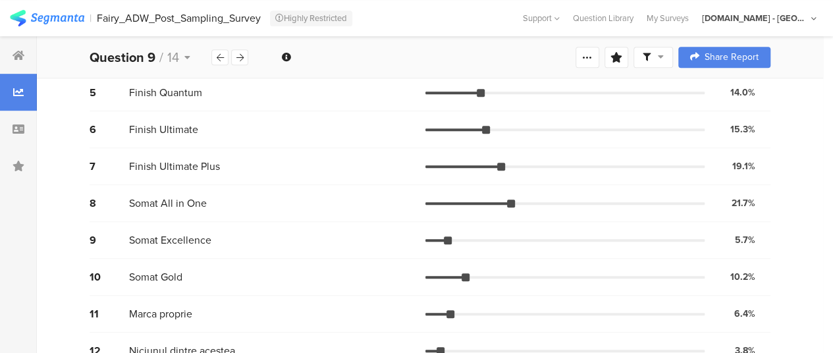
click at [190, 163] on span "Finish Ultimate Plus" at bounding box center [174, 166] width 91 height 15
click at [190, 162] on span "Finish Ultimate Plus" at bounding box center [174, 166] width 91 height 15
click at [170, 195] on span "Somat All in One" at bounding box center [168, 202] width 78 height 15
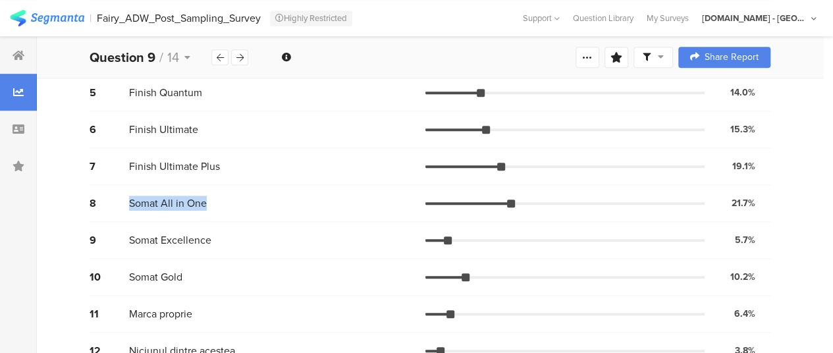
click at [170, 195] on span "Somat All in One" at bounding box center [168, 202] width 78 height 15
click at [201, 239] on span "Somat Excellence" at bounding box center [170, 239] width 82 height 15
click at [174, 270] on span "Somat Gold" at bounding box center [155, 276] width 53 height 15
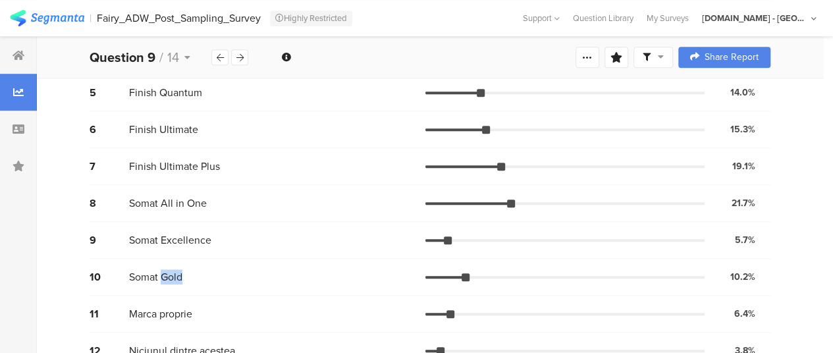
click at [174, 270] on span "Somat Gold" at bounding box center [155, 276] width 53 height 15
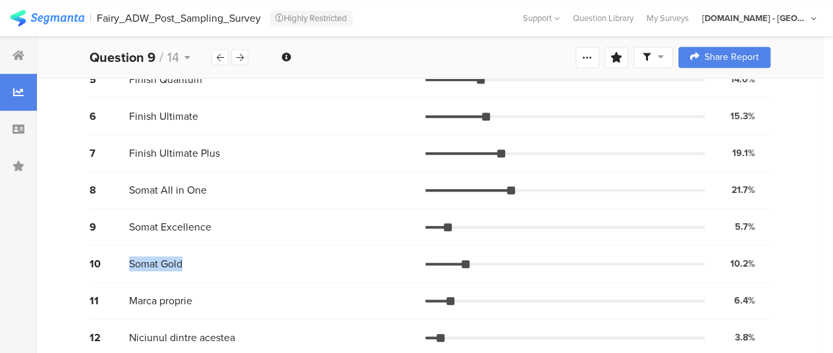
scroll to position [355, 0]
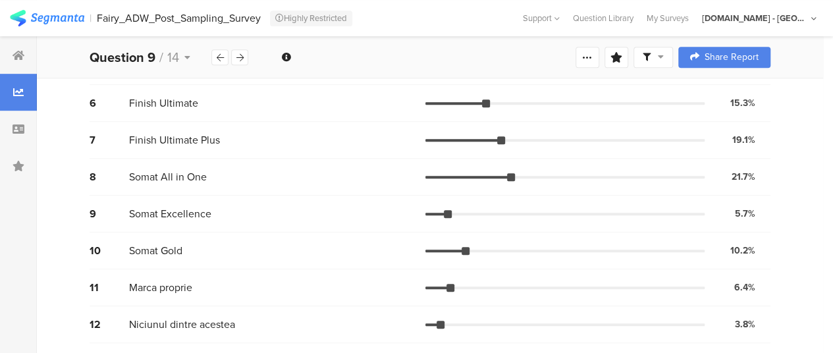
click at [162, 292] on span "Marca proprie" at bounding box center [160, 287] width 63 height 15
click at [154, 322] on span "Niciunul dintre acestea" at bounding box center [182, 324] width 106 height 15
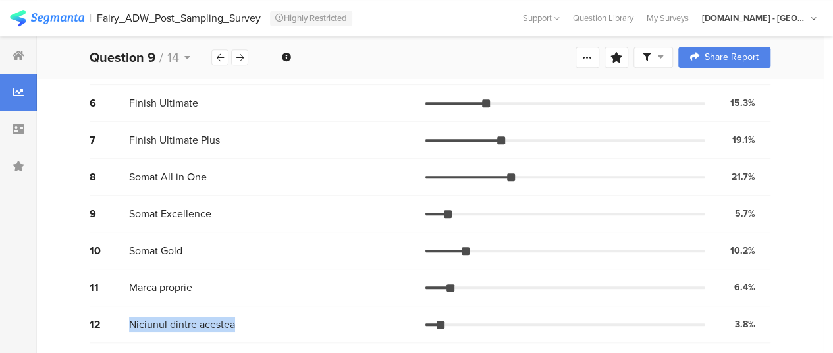
click at [154, 322] on span "Niciunul dintre acestea" at bounding box center [182, 324] width 106 height 15
click at [237, 56] on icon at bounding box center [239, 57] width 7 height 9
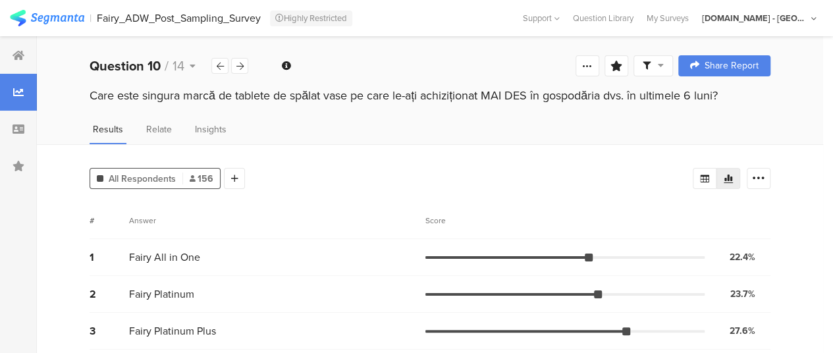
click at [174, 97] on div "Care este singura marcă de tablete de spălat vase pe care le-ați achiziționat M…" at bounding box center [430, 95] width 680 height 17
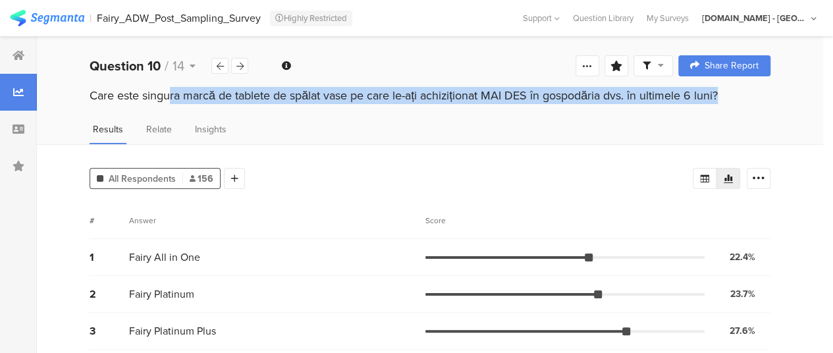
click at [174, 97] on div "Care este singura marcă de tablete de spălat vase pe care le-ați achiziționat M…" at bounding box center [430, 95] width 680 height 17
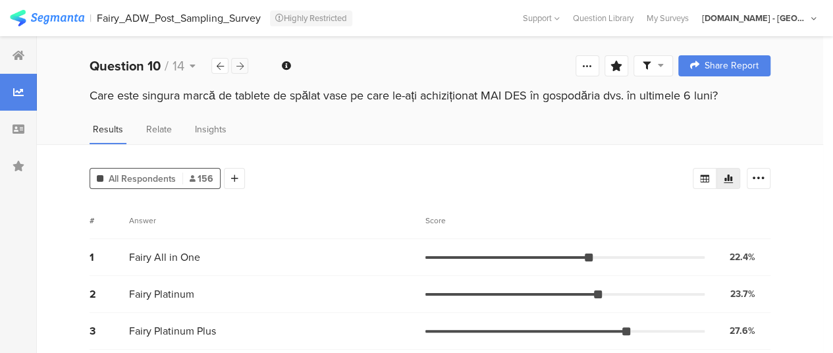
click at [245, 69] on div at bounding box center [239, 66] width 17 height 16
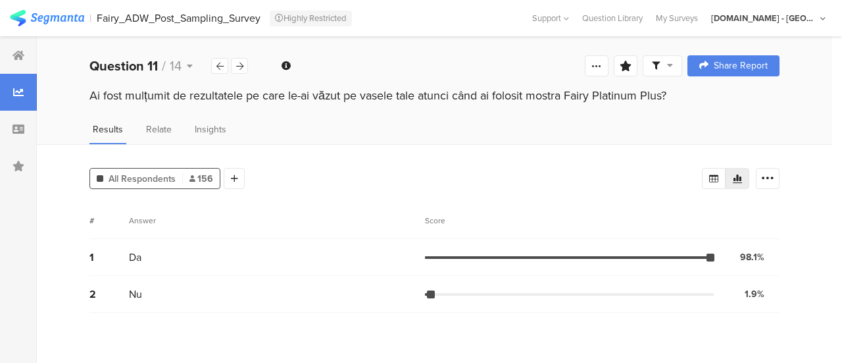
click at [193, 101] on div "Ai fost mulțumit de rezultatele pe care le-ai văzut pe vasele tale atunci când …" at bounding box center [435, 95] width 690 height 17
click at [193, 102] on div "Ai fost mulțumit de rezultatele pe care le-ai văzut pe vasele tale atunci când …" at bounding box center [435, 95] width 690 height 17
click at [191, 102] on div "Ai fost mulțumit de rezultatele pe care le-ai văzut pe vasele tale atunci când …" at bounding box center [435, 95] width 690 height 17
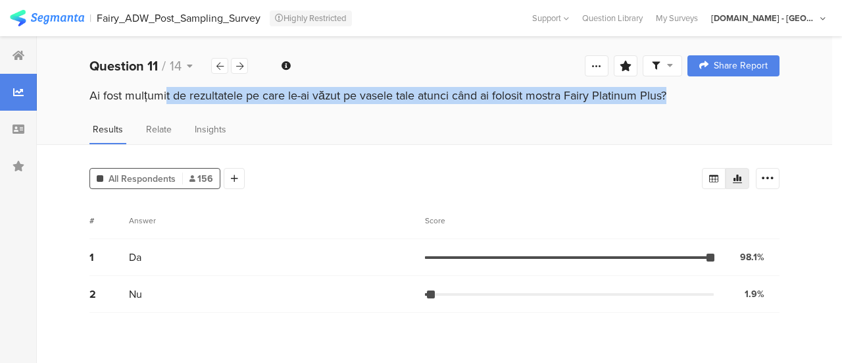
click at [191, 102] on div "Ai fost mulțumit de rezultatele pe care le-ai văzut pe vasele tale atunci când …" at bounding box center [435, 95] width 690 height 17
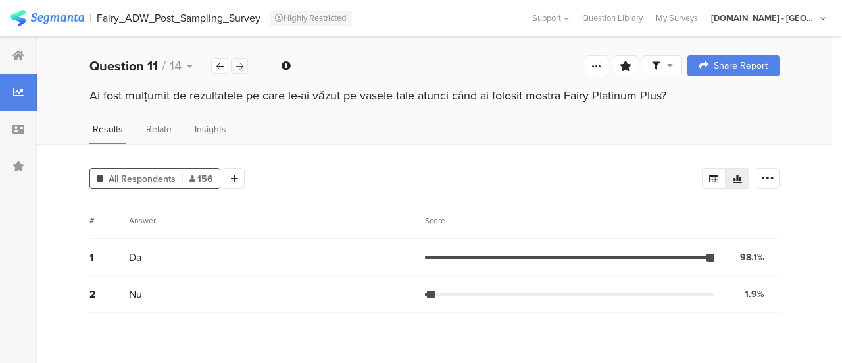
click at [241, 66] on icon at bounding box center [239, 66] width 7 height 9
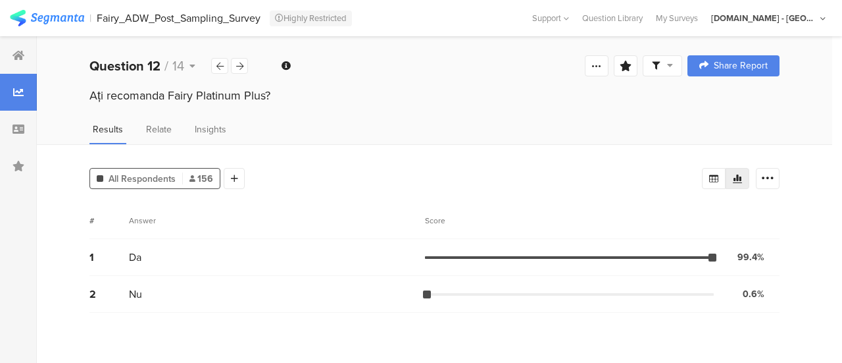
click at [186, 95] on div "Ați recomanda Fairy Platinum Plus?" at bounding box center [435, 95] width 690 height 17
click at [241, 63] on icon at bounding box center [239, 66] width 7 height 9
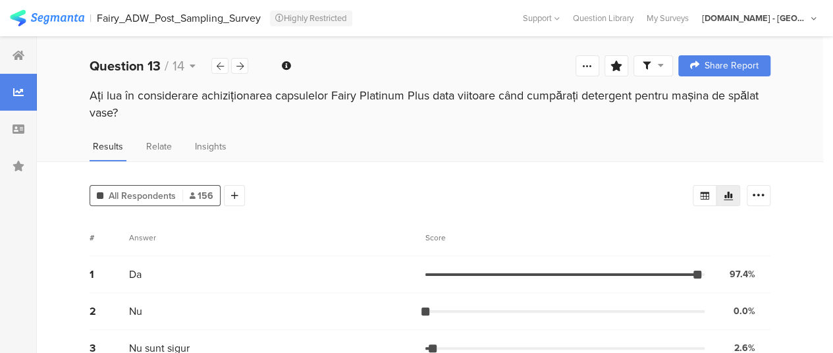
click at [201, 93] on div "Ați lua în considerare achiziționarea capsulelor Fairy Platinum Plus data viito…" at bounding box center [430, 104] width 680 height 34
click at [200, 93] on div "Ați lua în considerare achiziționarea capsulelor Fairy Platinum Plus data viito…" at bounding box center [430, 104] width 680 height 34
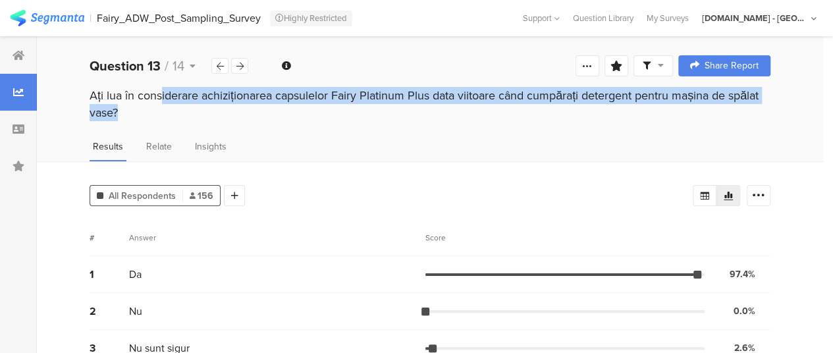
click at [200, 93] on div "Ați lua în considerare achiziționarea capsulelor Fairy Platinum Plus data viito…" at bounding box center [430, 104] width 680 height 34
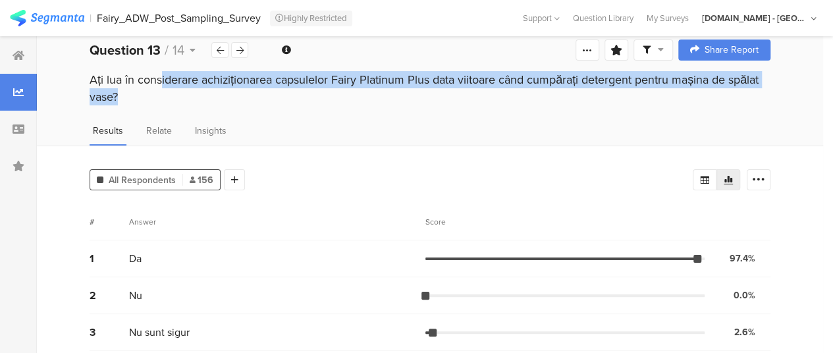
scroll to position [24, 0]
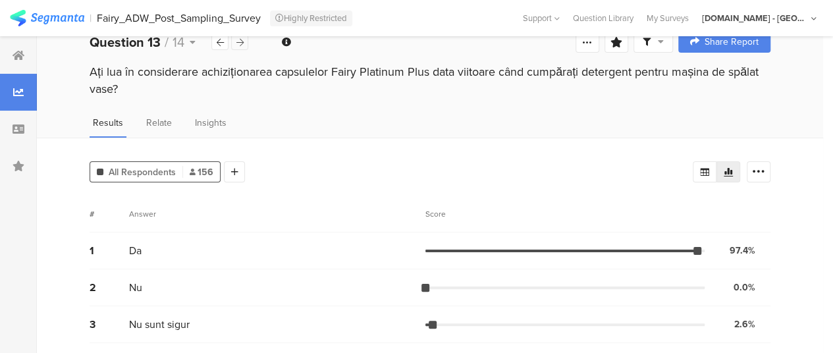
click at [243, 39] on icon at bounding box center [239, 42] width 7 height 9
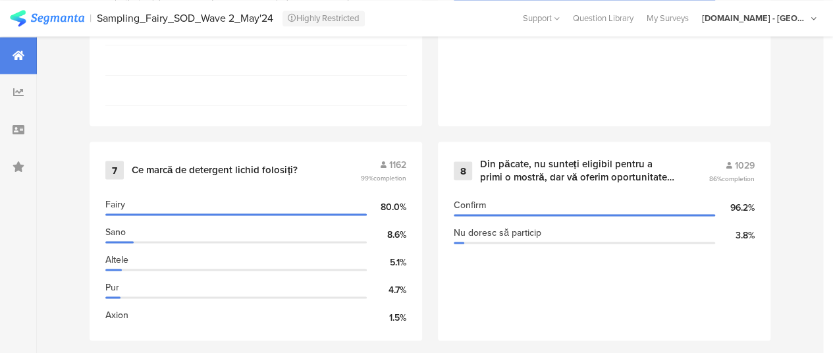
scroll to position [1173, 0]
